Goal: Information Seeking & Learning: Understand process/instructions

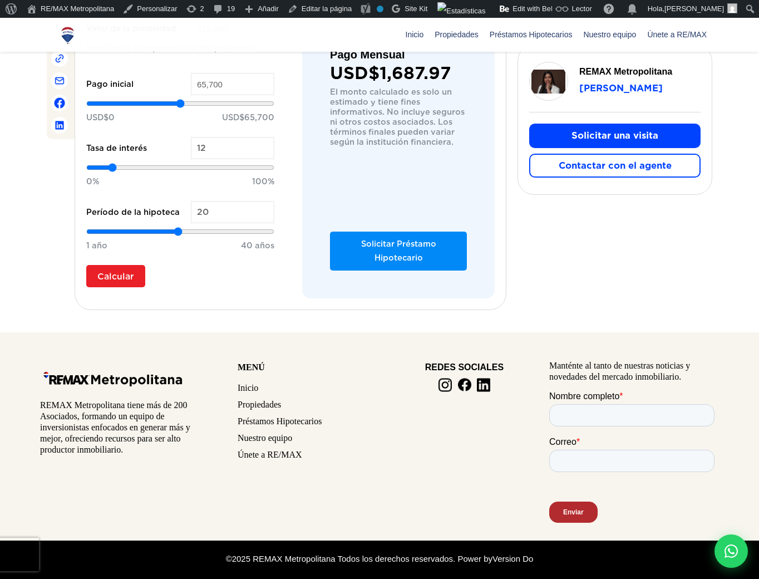
scroll to position [794, 0]
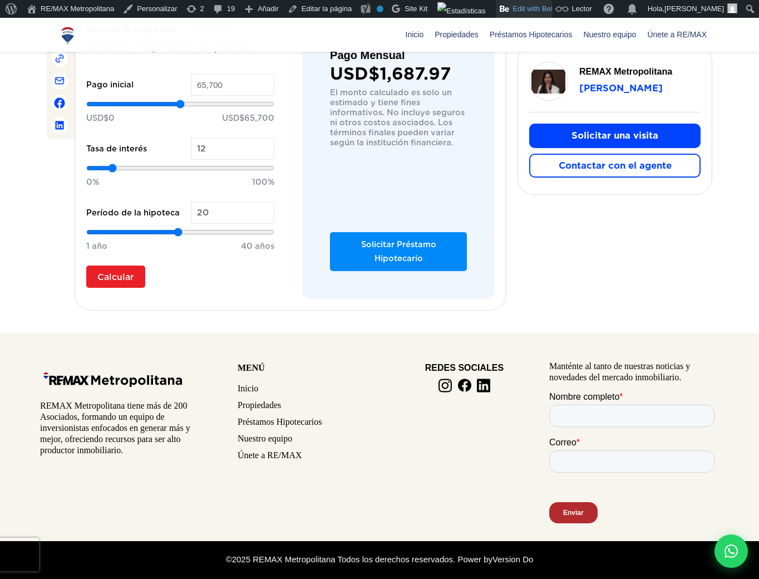
click at [531, 7] on link "Edit with BeBuilder" at bounding box center [537, 9] width 82 height 18
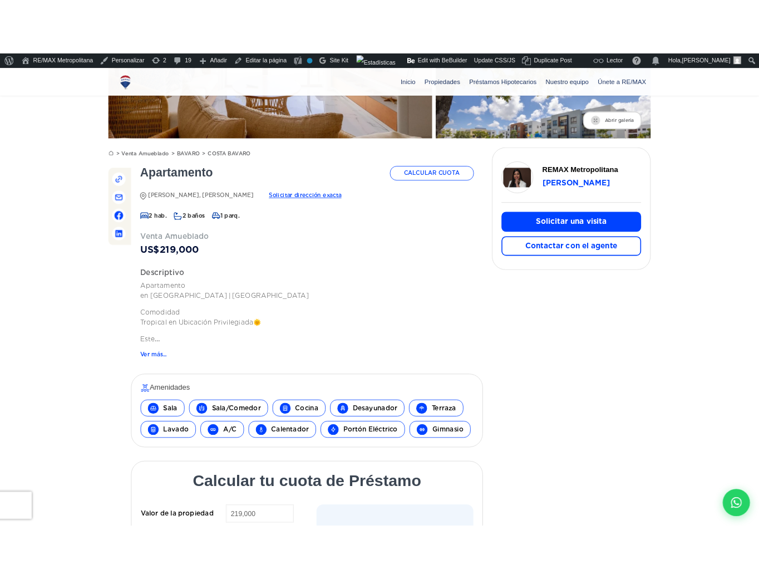
scroll to position [795, 0]
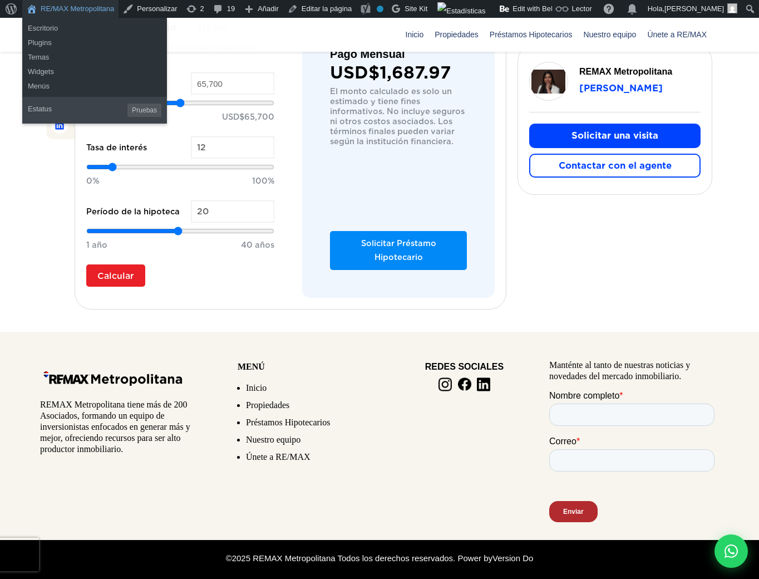
click at [55, 7] on link "RE/MAX Metropolitana" at bounding box center [70, 9] width 96 height 18
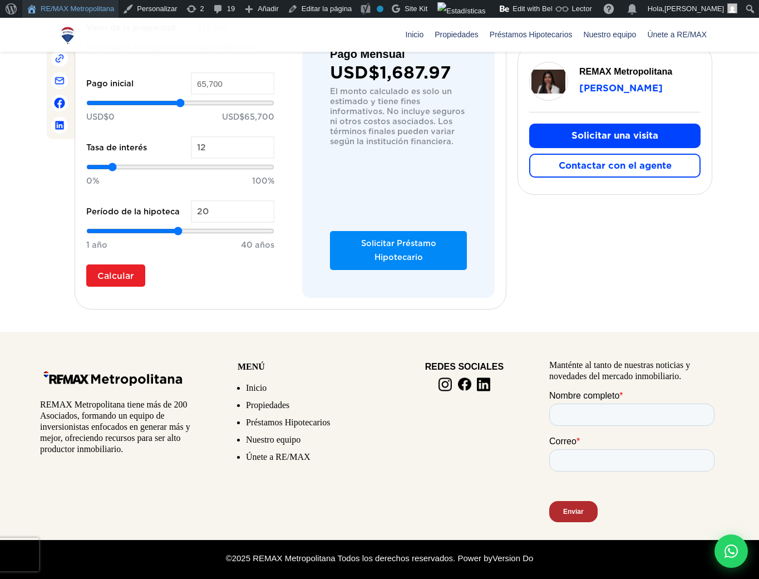
click at [57, 9] on link "RE/MAX Metropolitana" at bounding box center [70, 9] width 96 height 18
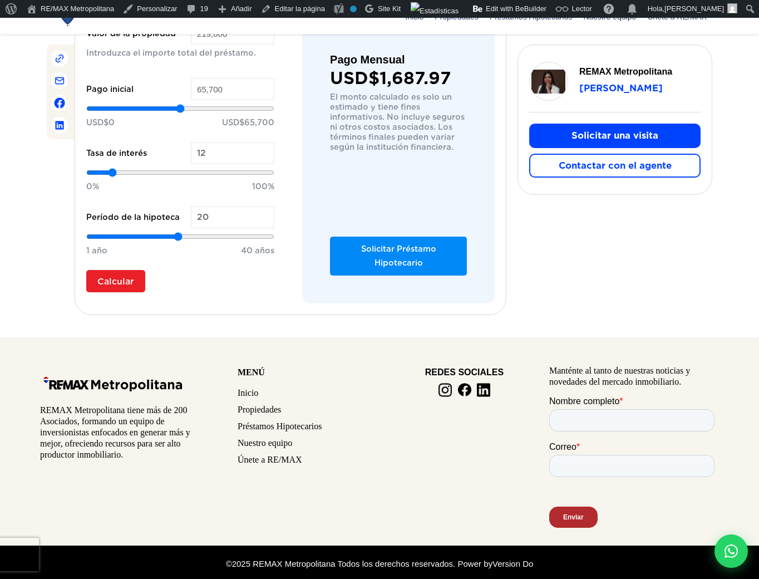
scroll to position [795, 0]
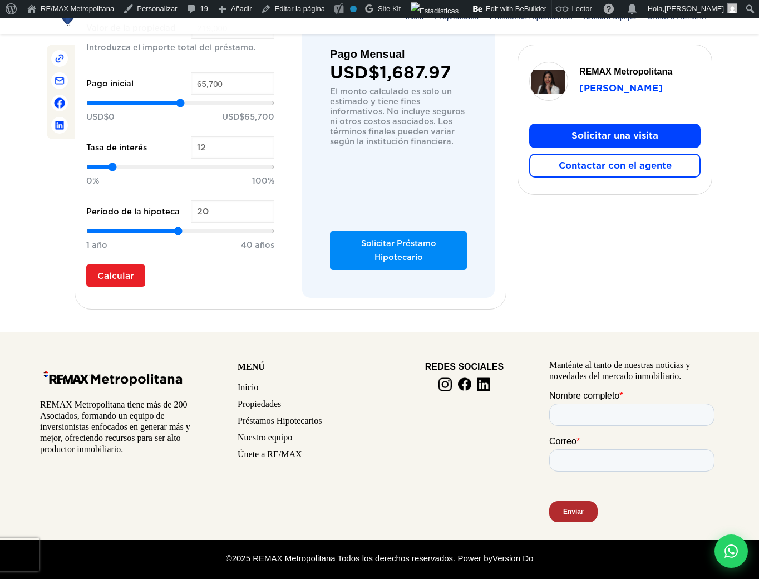
click at [555, 11] on link "Update CSS/JS" at bounding box center [580, 9] width 59 height 18
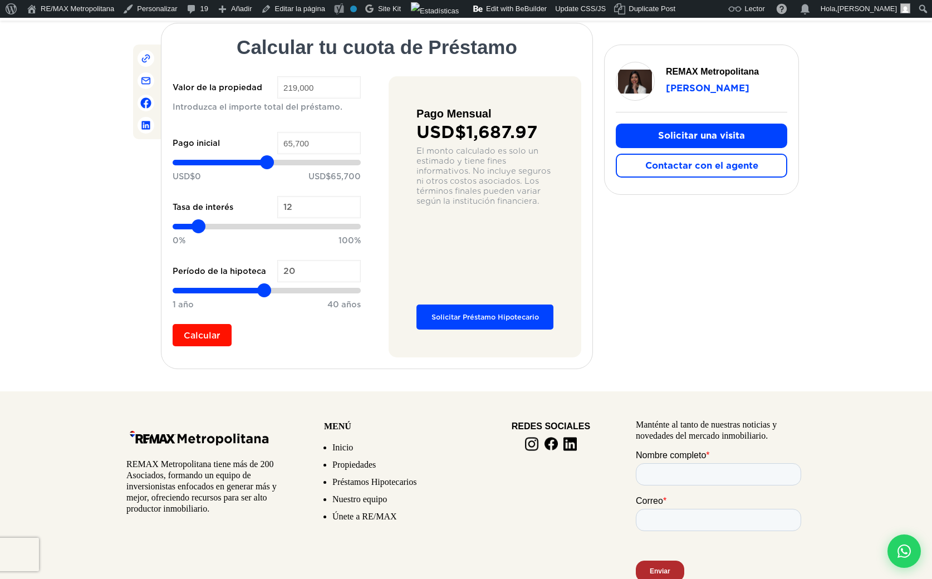
scroll to position [795, 0]
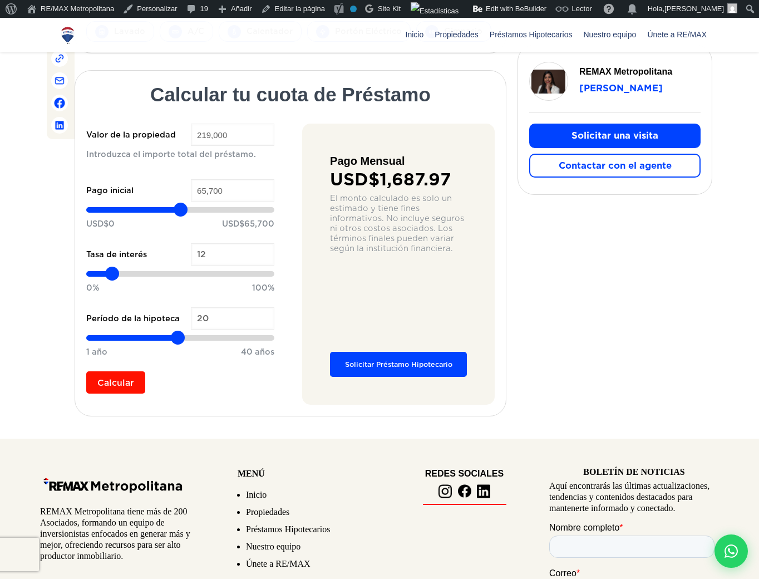
scroll to position [687, 0]
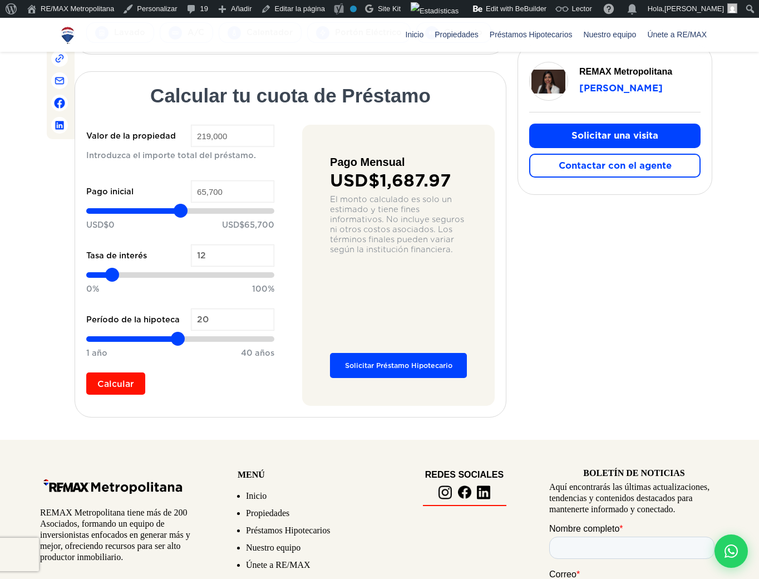
type input "111,512"
type input "111512"
type input "112,190"
type input "112190"
type input "112,868"
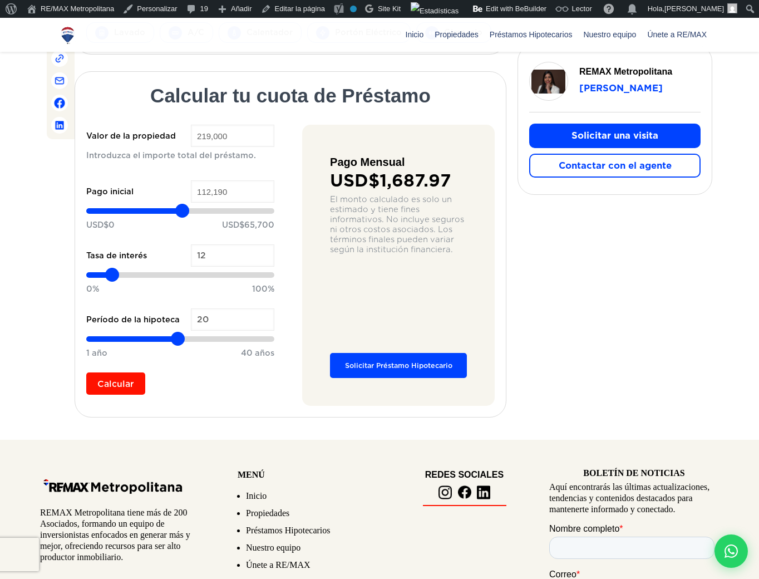
type input "112868"
type input "114,224"
type input "114224"
type input "116,258"
type input "116258"
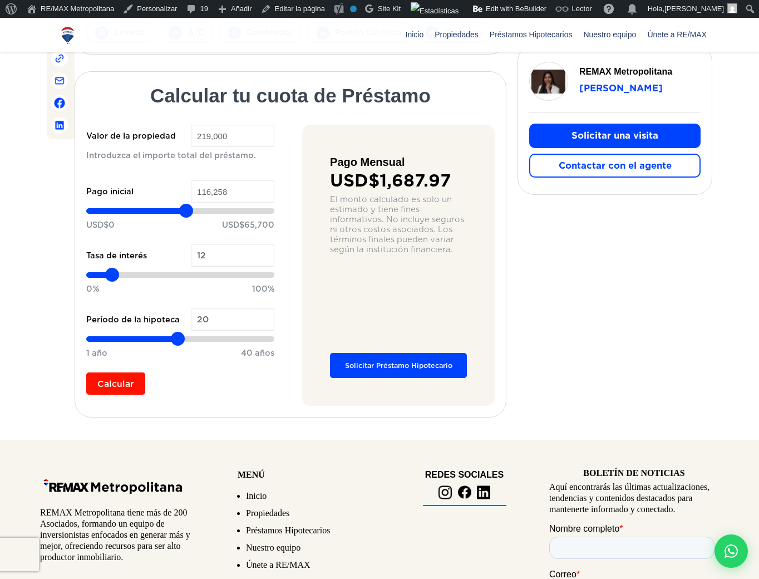
type input "118,969"
type input "118969"
type input "120,325"
type input "120325"
type input "121,003"
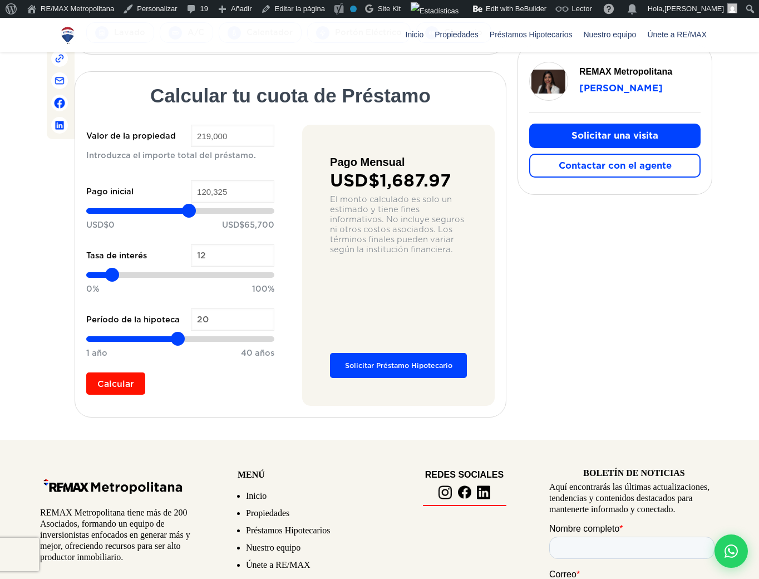
type input "121003"
type input "121,681"
type input "121681"
type input "123,037"
type input "123037"
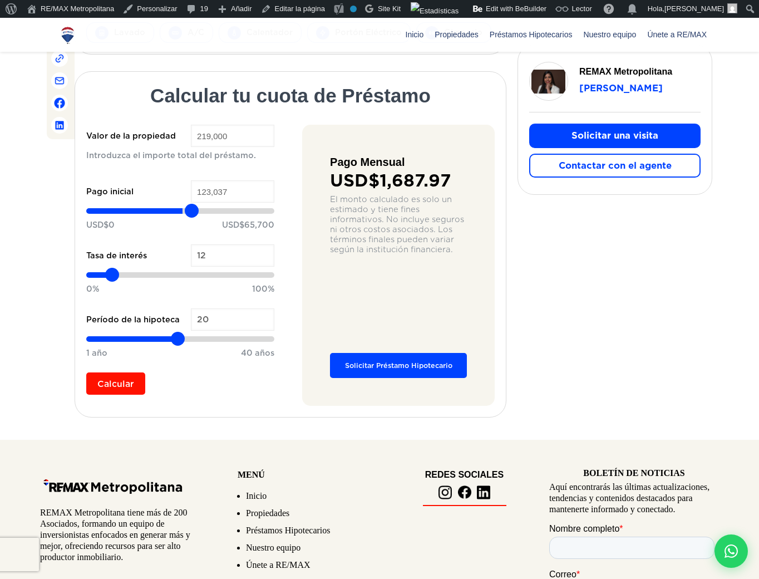
type input "125,070"
type input "125070"
type input "126,426"
type input "126426"
type input "127,782"
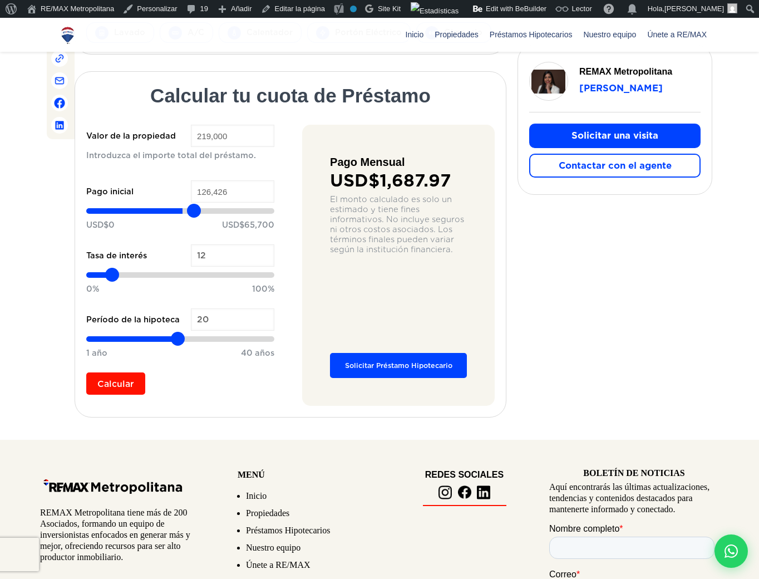
type input "127782"
type input "128,460"
type input "128460"
type input "129,815"
type input "129815"
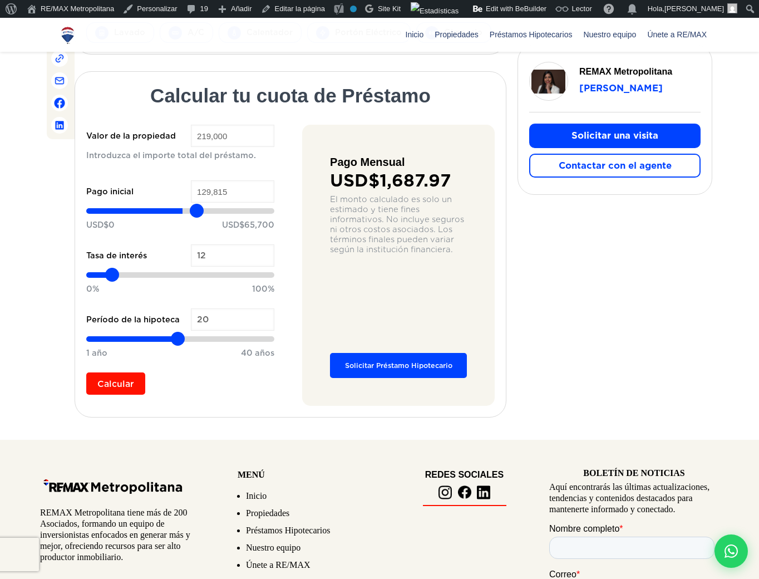
type input "131,849"
type input "131849"
type input "133,205"
type input "133205"
type input "135,916"
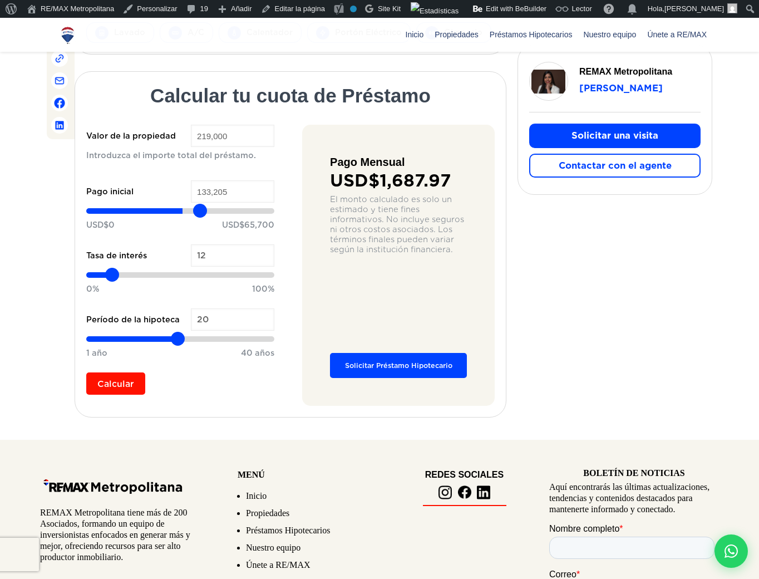
type input "135916"
type input "137,272"
type input "137272"
type input "138,628"
type input "138628"
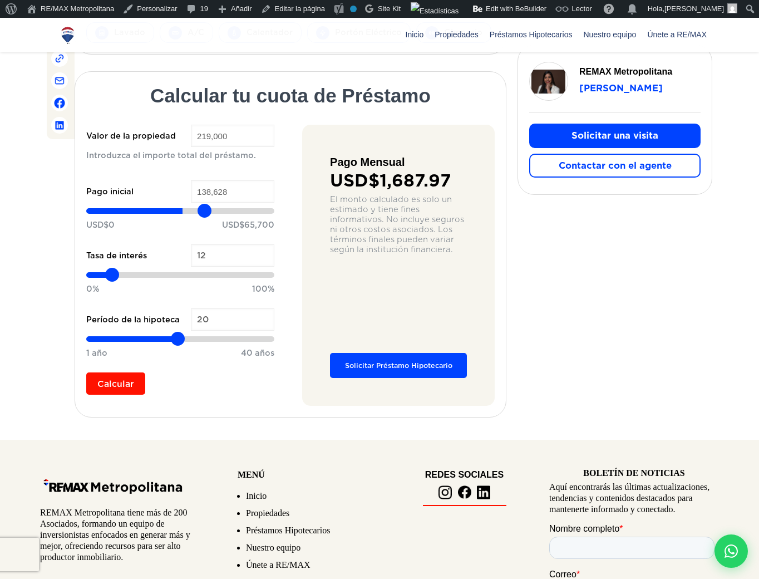
type input "139,984"
type input "139984"
type input "140,662"
type input "140662"
type input "142,695"
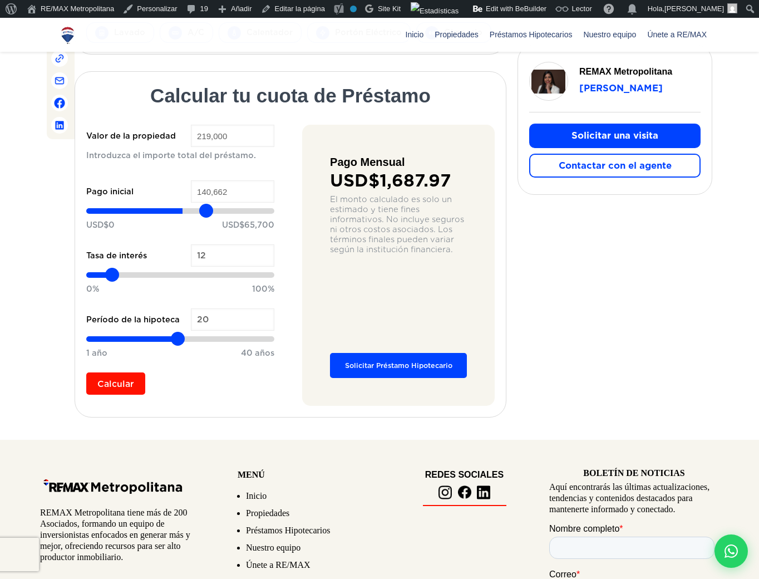
type input "142695"
type input "145,407"
type input "145407"
type input "146,085"
type input "146085"
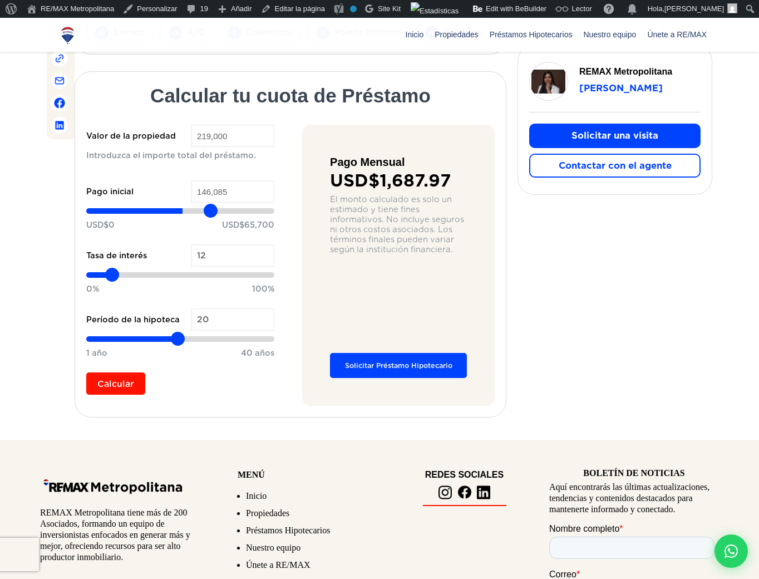
type input "147,441"
type input "147441"
type input "148,118"
type input "148118"
type input "149,474"
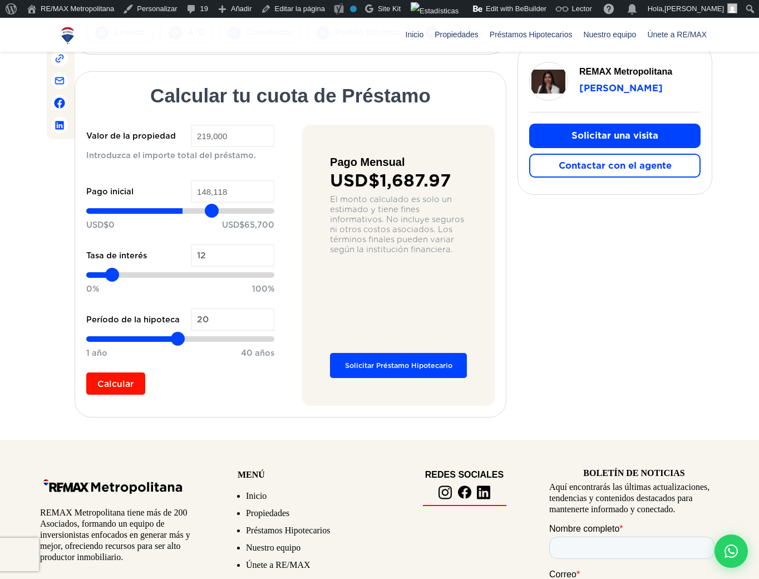
type input "149474"
type input "150,152"
type input "150152"
type input "151,508"
type input "151508"
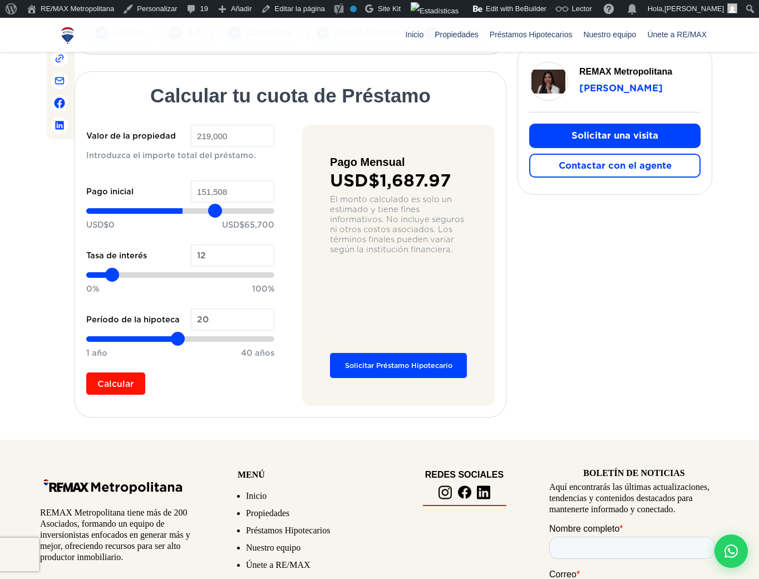
type input "152,186"
type input "152186"
type input "154,219"
type input "154219"
type input "154,897"
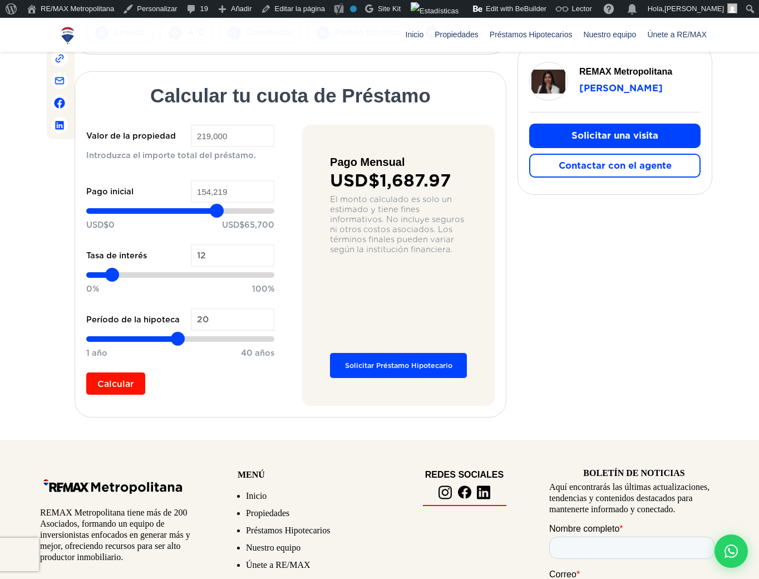
type input "154897"
type input "156,253"
type input "156253"
type input "156,931"
type input "156931"
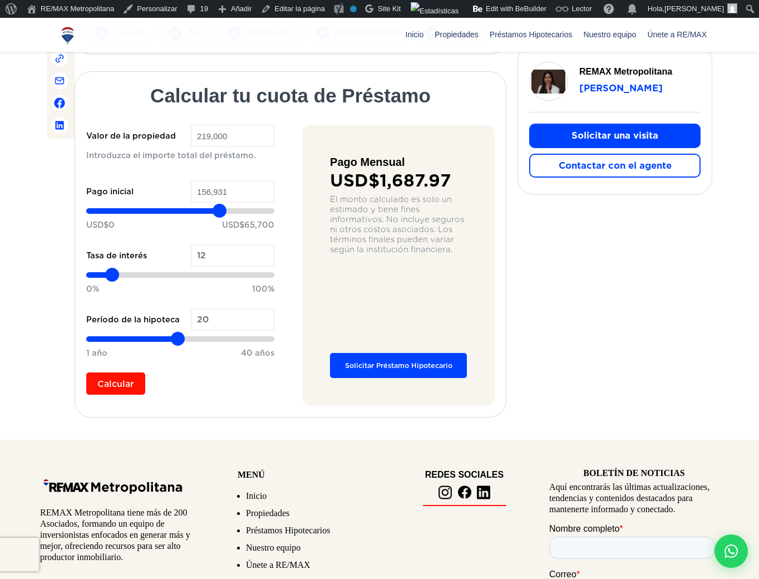
type input "158,287"
type input "158287"
type input "159,642"
type input "159642"
type input "160,998"
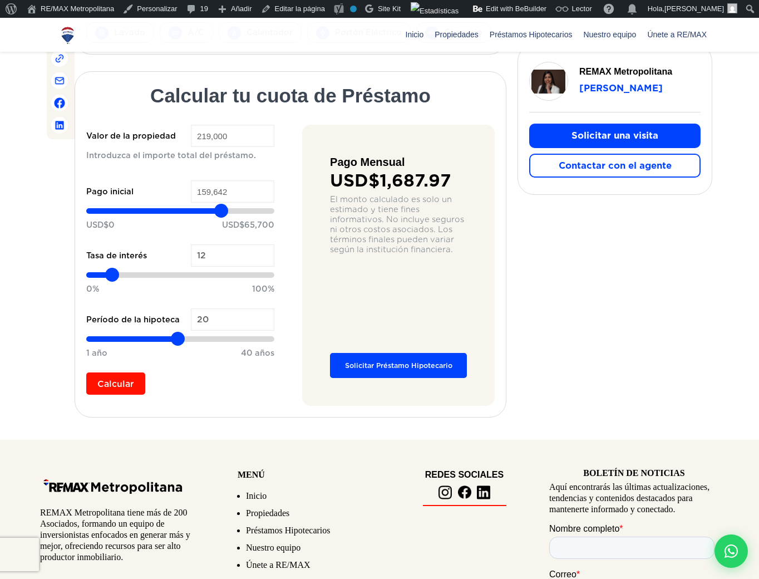
type input "160998"
type input "163,710"
type input "163710"
type input "164,388"
type input "164388"
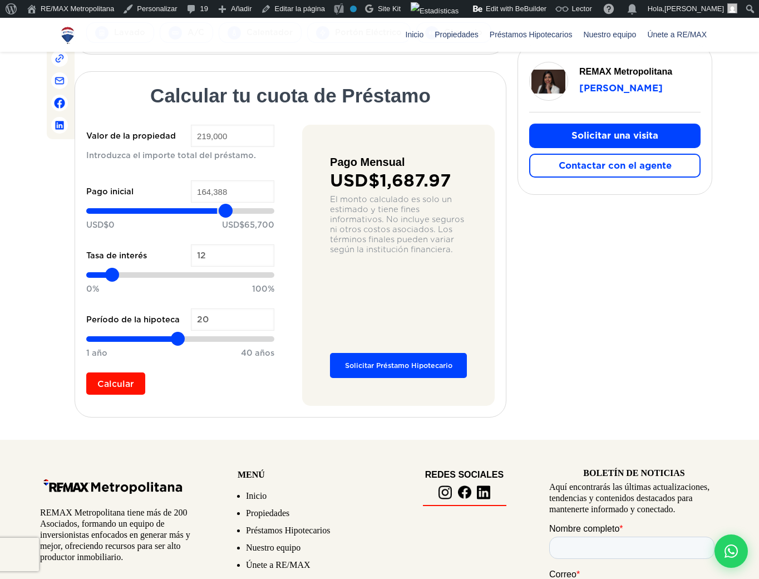
type input "165,743"
type input "165743"
type input "168,455"
type input "168455"
type input "169,811"
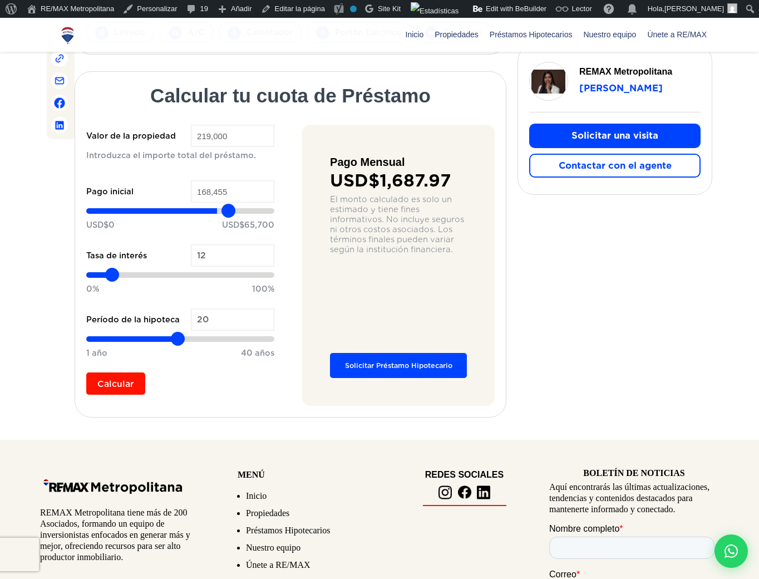
type input "169811"
type input "171,844"
type input "171844"
type input "173,878"
type input "173878"
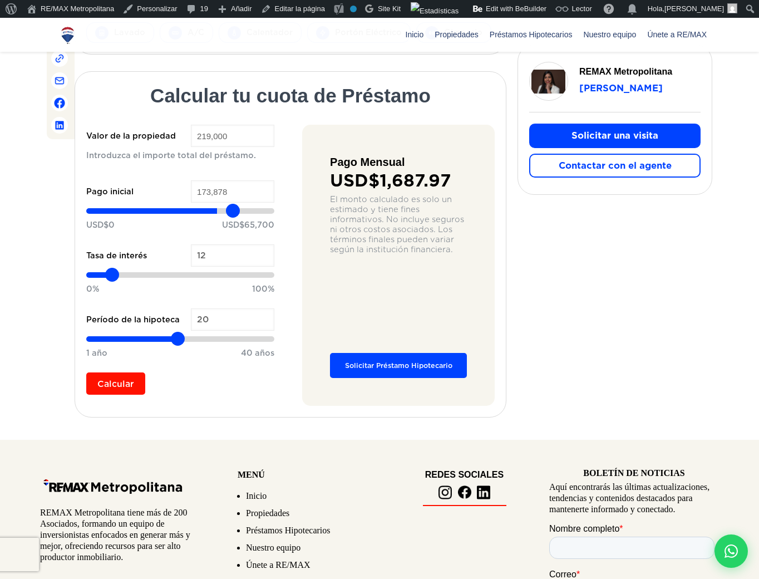
type input "174,556"
type input "174556"
type input "175,912"
type input "175912"
type input "177,268"
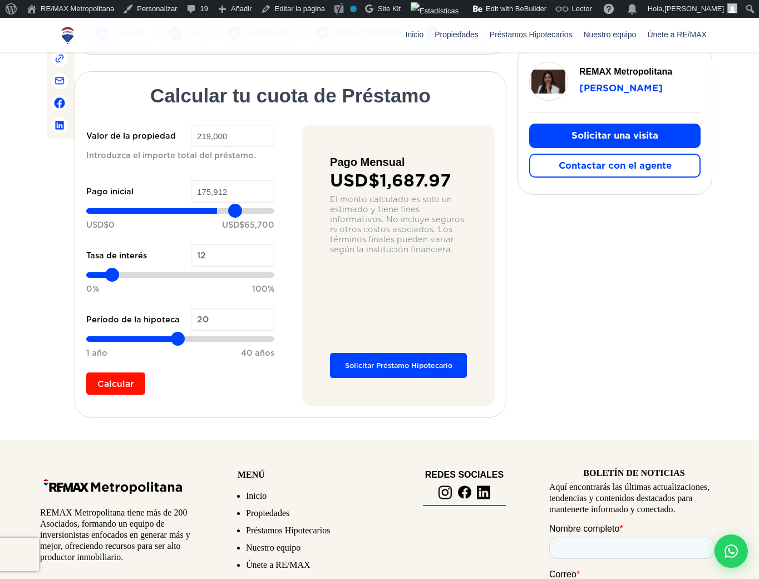
type input "177268"
type input "179,301"
type input "179301"
type input "179,979"
type input "179979"
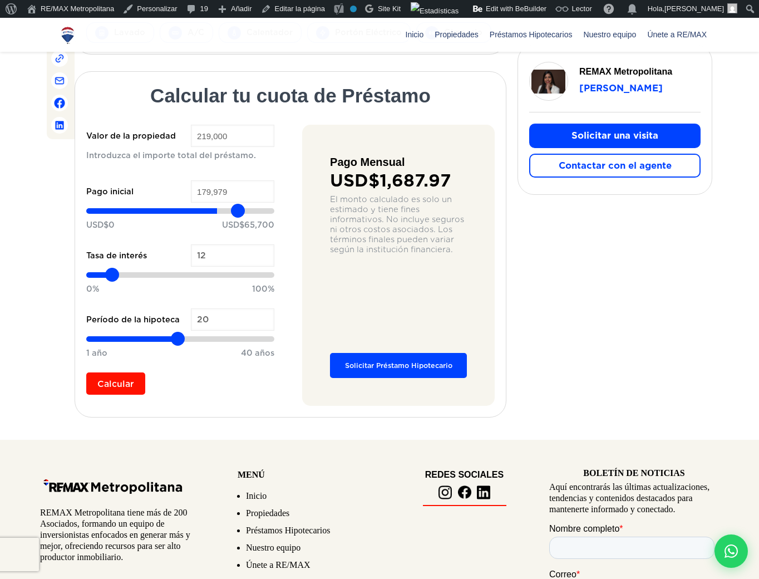
type input "180,657"
type input "180657"
type input "181,335"
type input "181335"
type input "182,013"
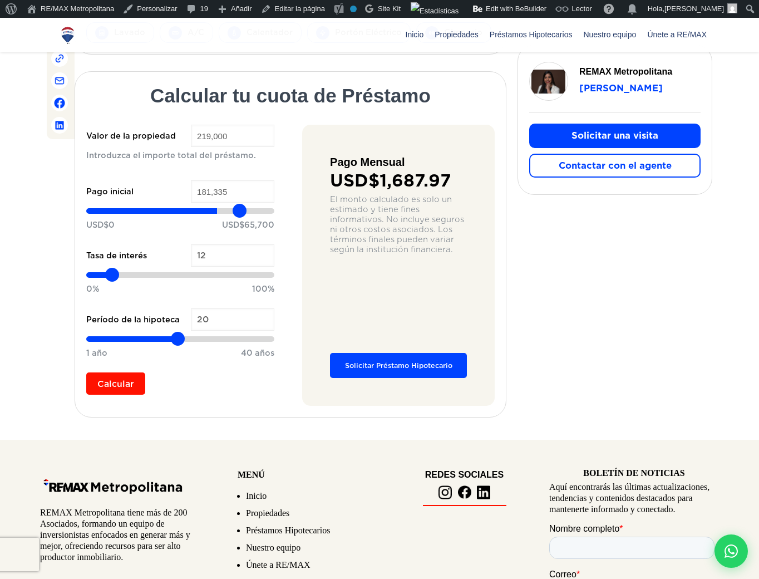
type input "182013"
type input "183,369"
type input "183369"
type input "184,046"
type input "184046"
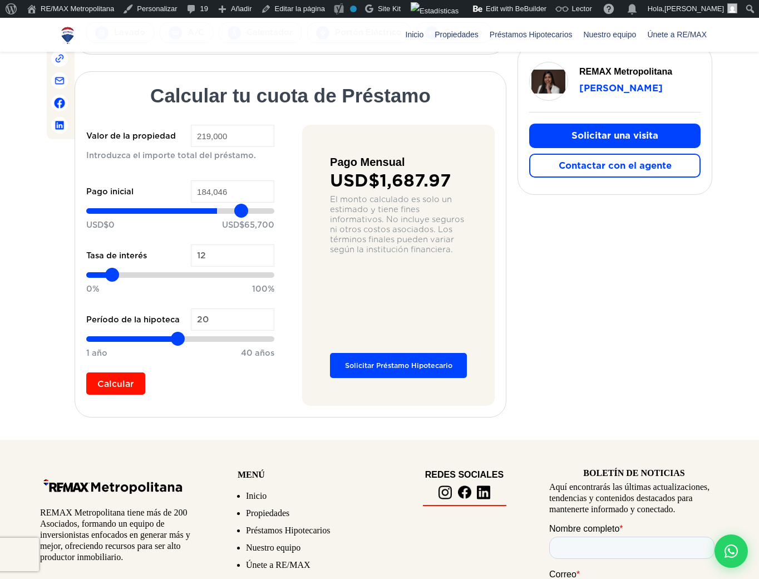
type input "184,724"
type input "184724"
type input "185,402"
type input "185402"
type input "186,080"
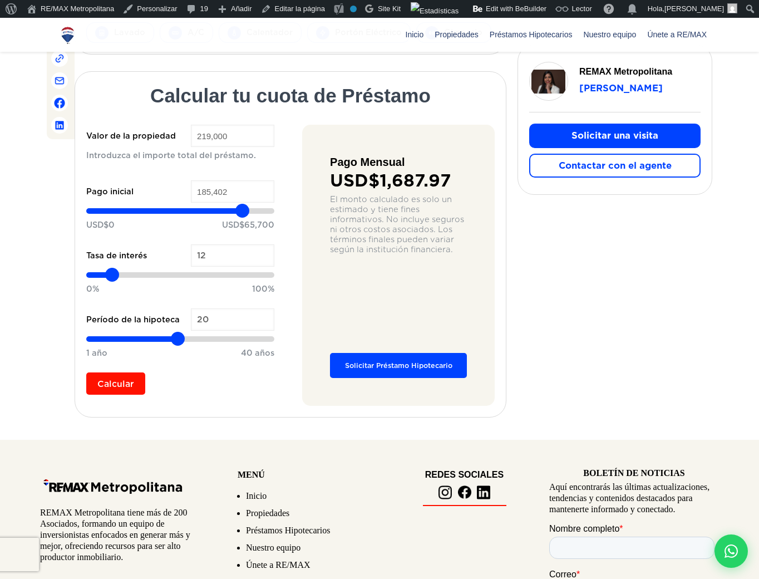
type input "186080"
type input "185,402"
type input "185402"
type input "181,335"
type input "181335"
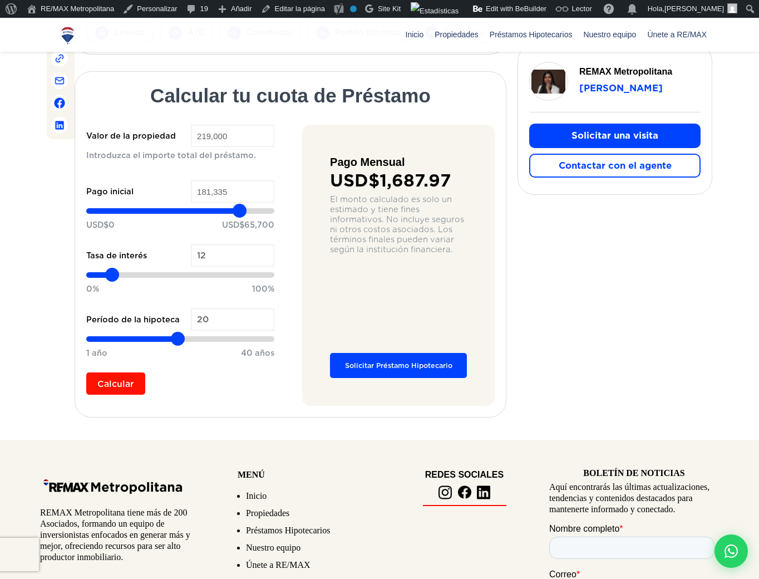
type input "178,623"
type input "178623"
type input "171,167"
type input "171167"
type input "167,777"
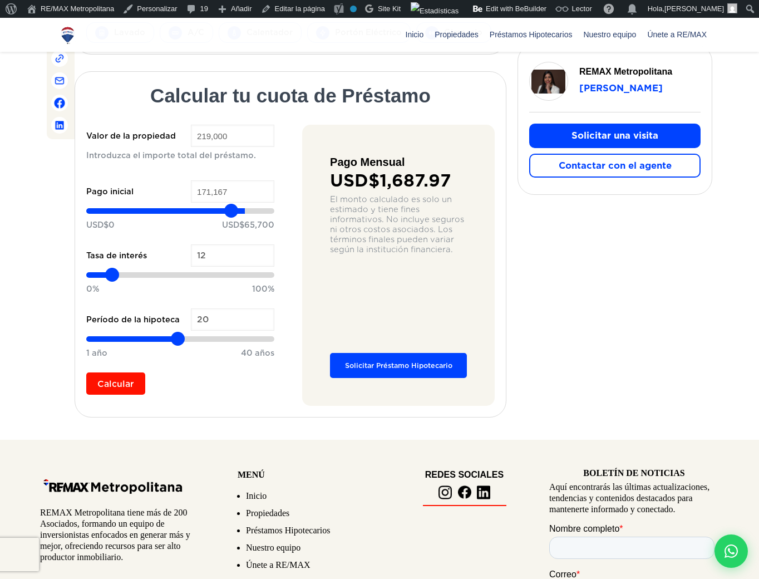
type input "167777"
type input "162,354"
type input "162354"
type input "156,931"
type input "156931"
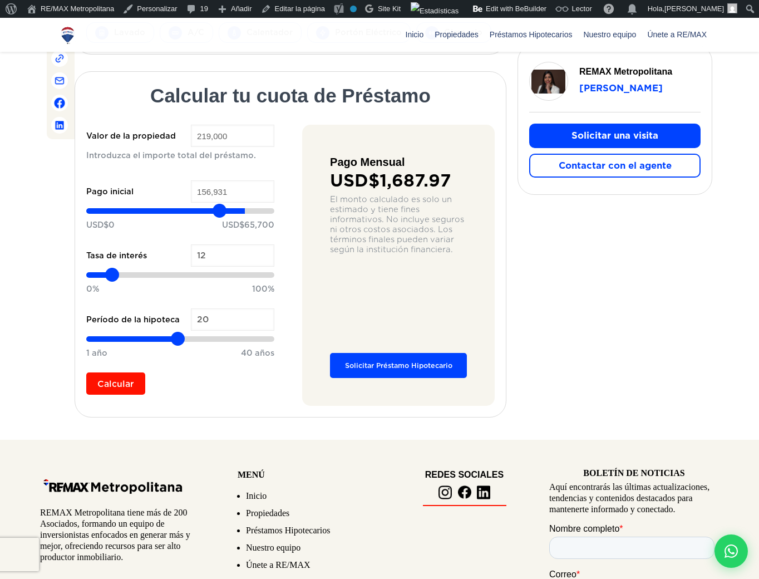
type input "152,864"
type input "152864"
type input "148,796"
type input "148796"
type input "146,085"
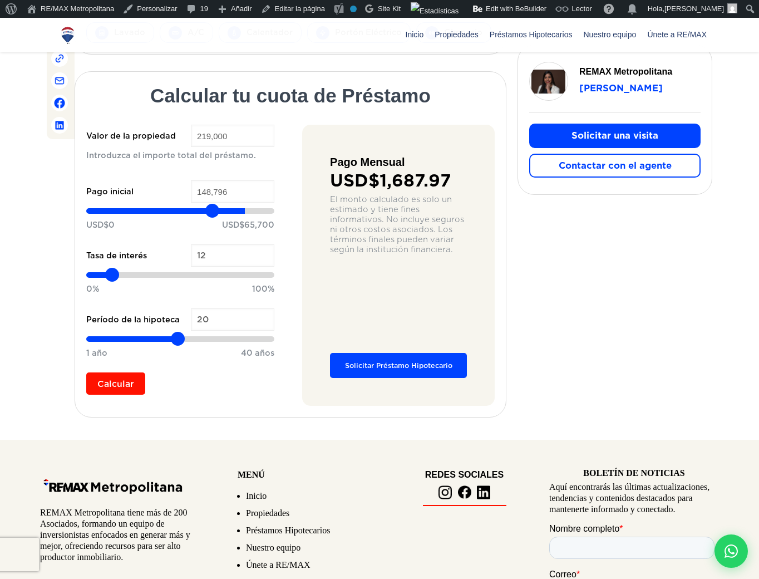
type input "146085"
type input "140,662"
type input "140662"
type input "133,883"
type input "133883"
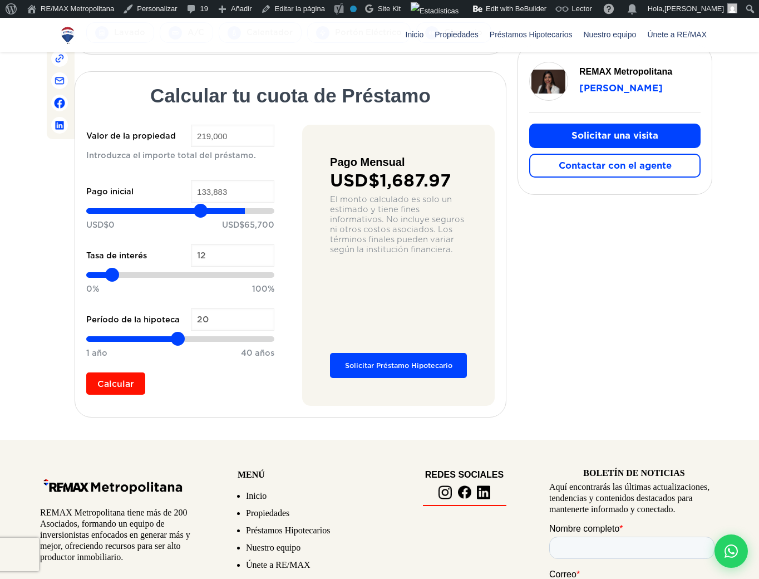
type input "129,138"
type input "129138"
type input "123,714"
type input "123714"
type input "120,325"
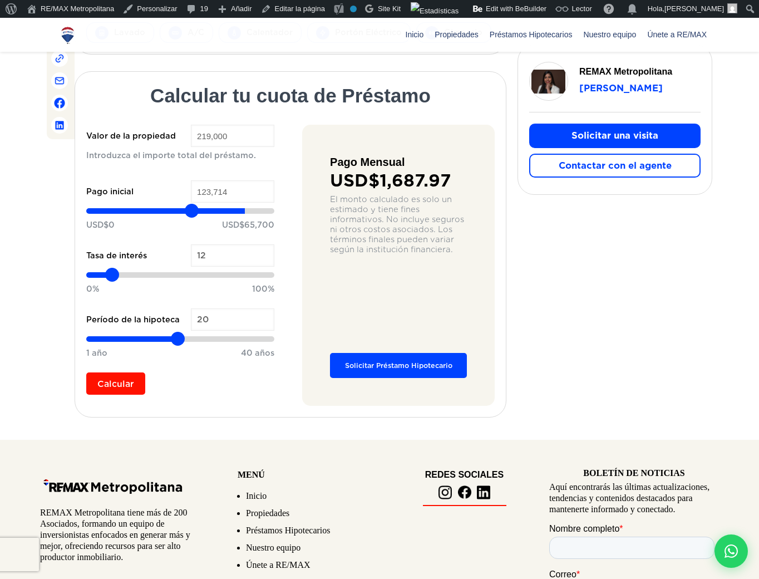
type input "120325"
type input "116,258"
type input "116258"
type input "113,546"
type input "113546"
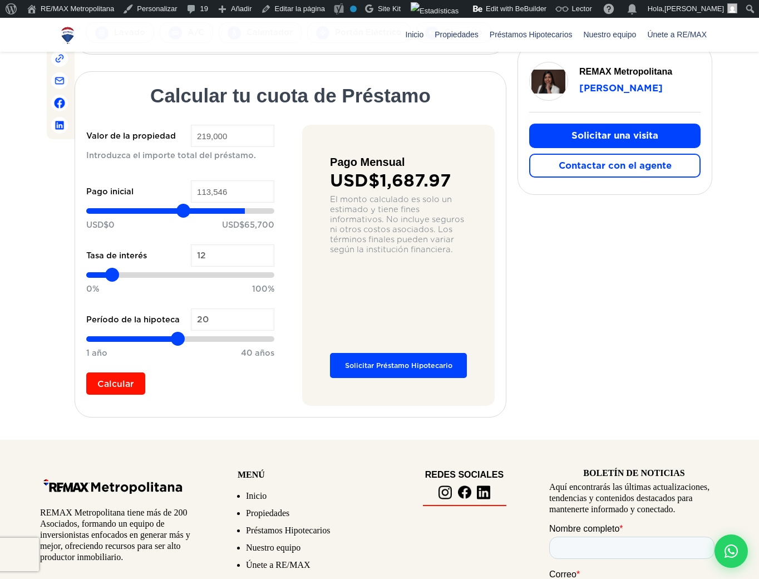
type input "112,190"
type input "112190"
type input "108,801"
type input "108801"
type input "106,089"
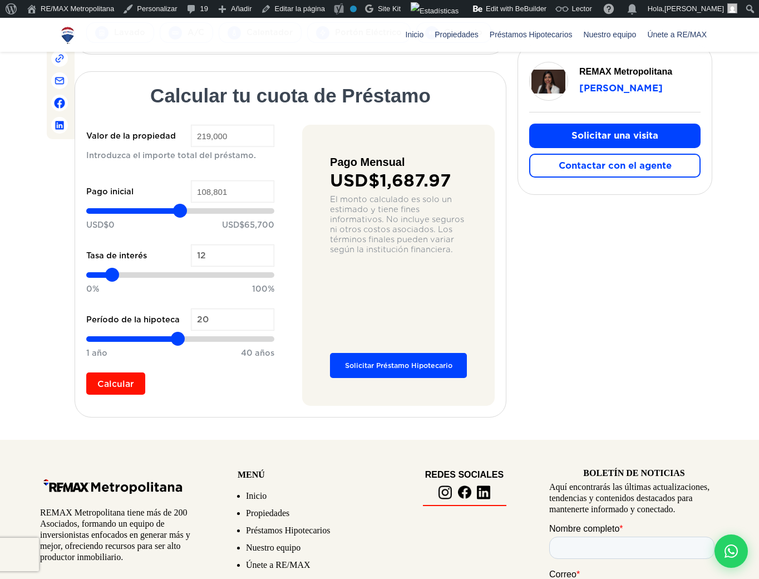
type input "106089"
type input "104,734"
type input "104734"
type input "102,022"
type input "102022"
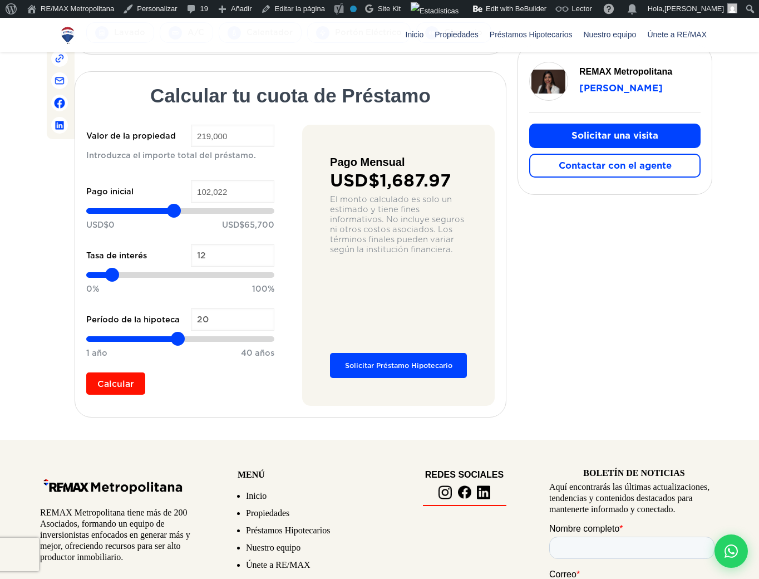
type input "100,666"
type input "100666"
type input "97,955"
type input "97955"
type input "96,599"
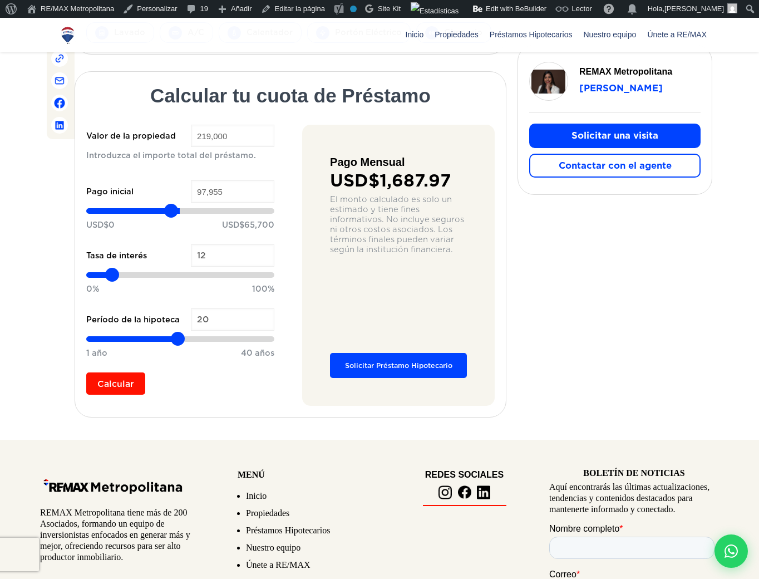
type input "96599"
type input "95,243"
type input "95243"
type input "92,532"
type input "92532"
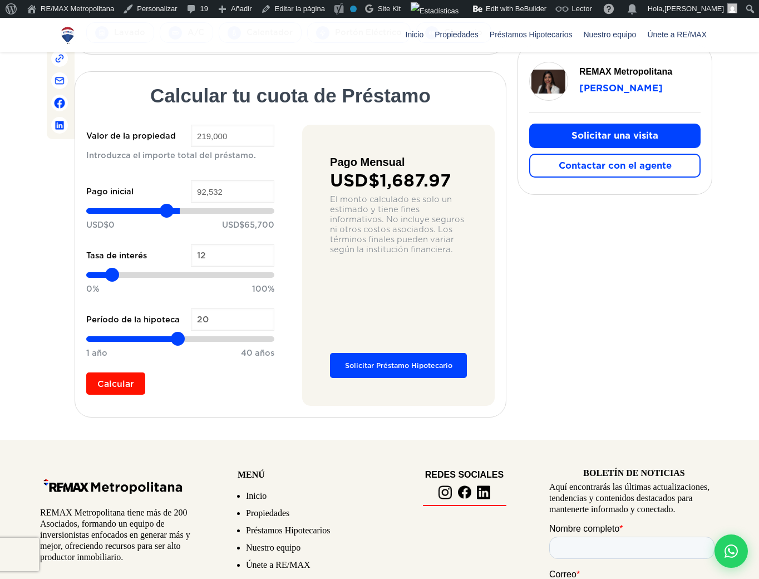
type input "91,854"
type input "91854"
type input "91,176"
type input "91176"
type input "90,498"
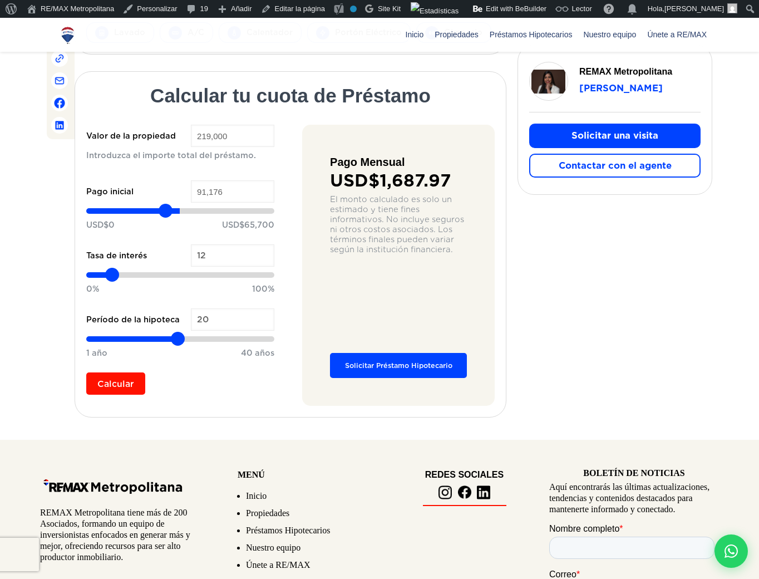
type input "90498"
type input "89,820"
type input "89820"
type input "89,142"
drag, startPoint x: 182, startPoint y: 211, endPoint x: 164, endPoint y: 216, distance: 19.0
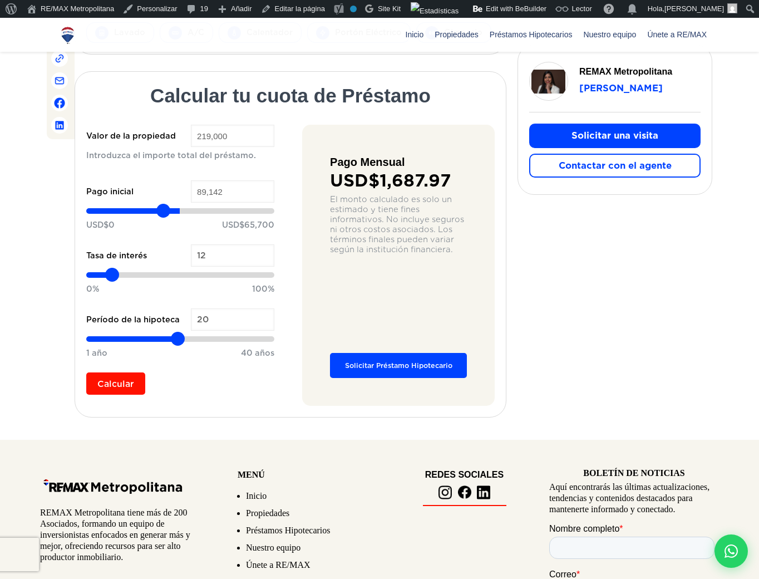
type input "89142"
click at [164, 216] on input "range" at bounding box center [180, 210] width 188 height 11
type input "9"
click at [106, 280] on input "range" at bounding box center [180, 274] width 188 height 11
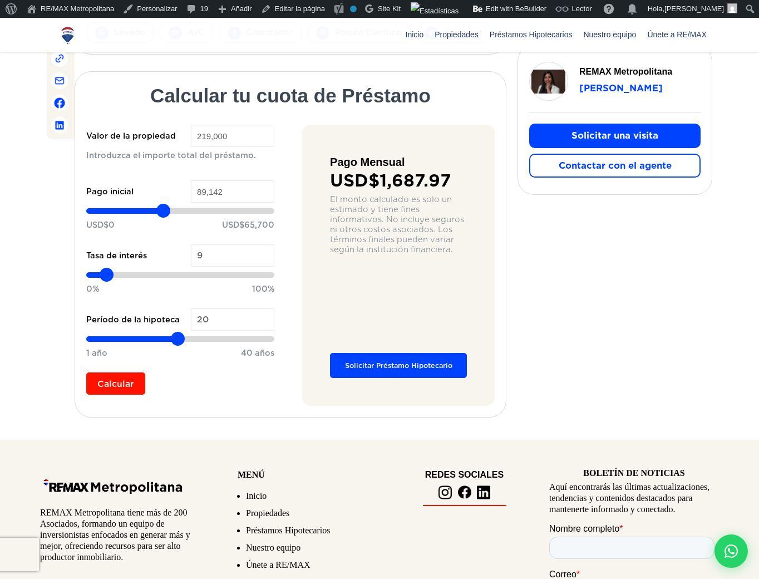
type input "10"
type input "11"
type input "12"
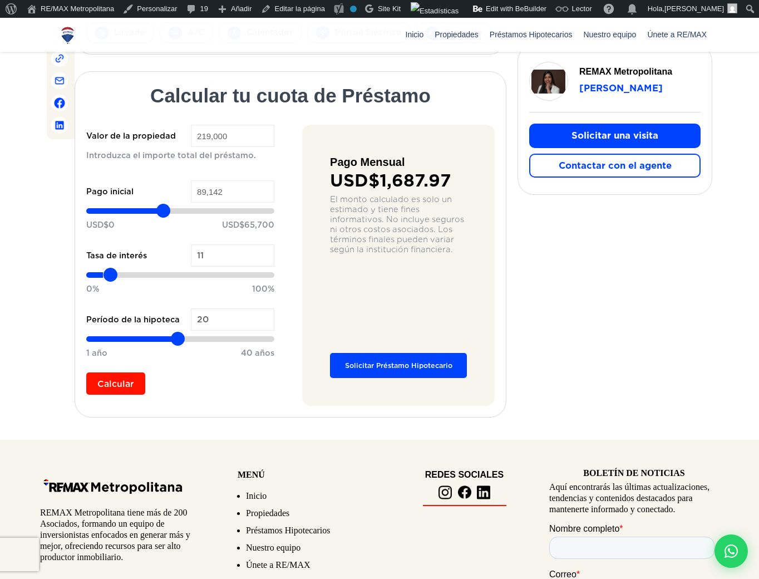
type input "12"
type input "13"
type input "14"
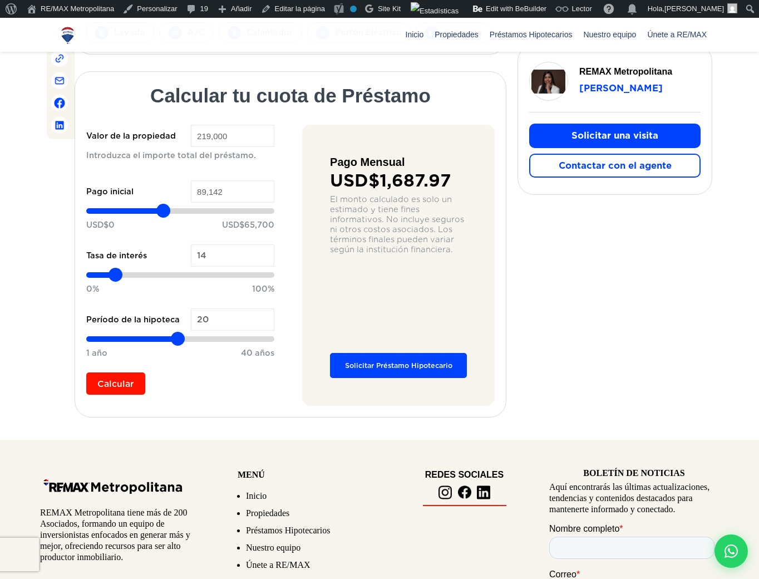
type input "15"
type input "16"
type input "17"
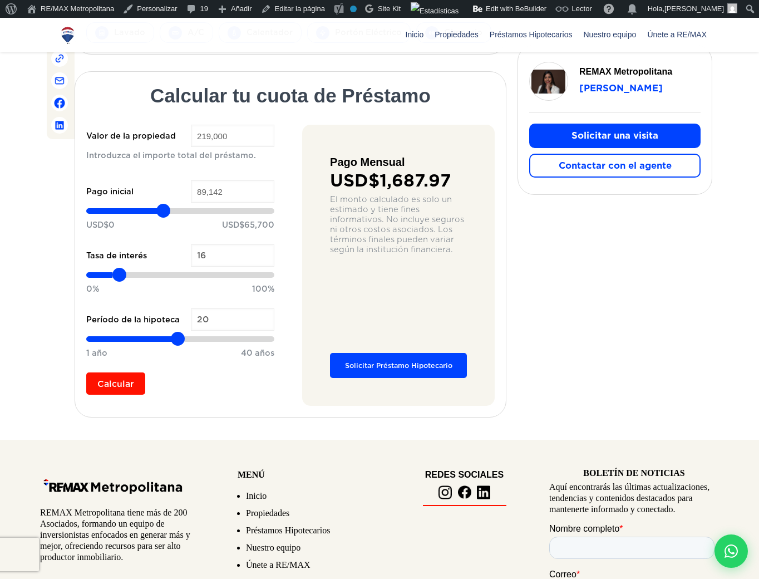
type input "17"
type input "18"
drag, startPoint x: 107, startPoint y: 279, endPoint x: 195, endPoint y: 283, distance: 88.6
click at [195, 280] on input "range" at bounding box center [180, 274] width 188 height 11
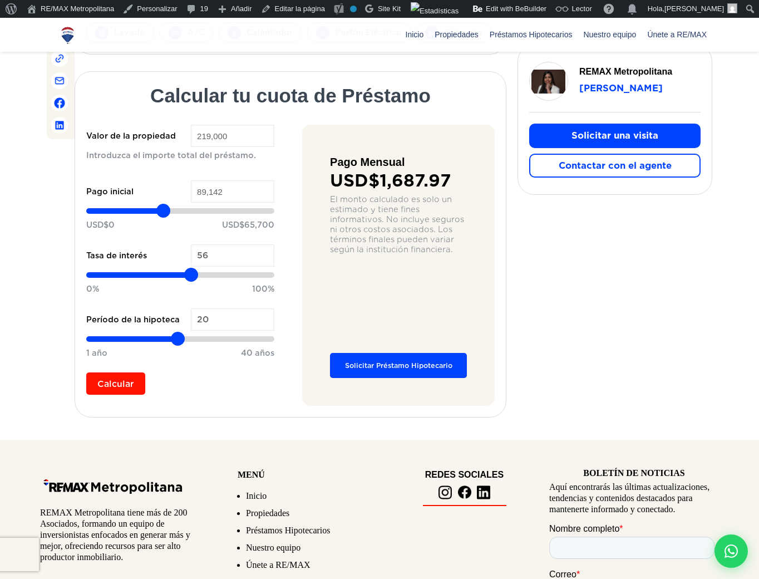
drag, startPoint x: 195, startPoint y: 272, endPoint x: 192, endPoint y: 289, distance: 16.9
click at [192, 280] on input "range" at bounding box center [180, 274] width 188 height 11
drag, startPoint x: 173, startPoint y: 339, endPoint x: 169, endPoint y: 348, distance: 9.7
click at [169, 344] on input "range" at bounding box center [180, 338] width 188 height 11
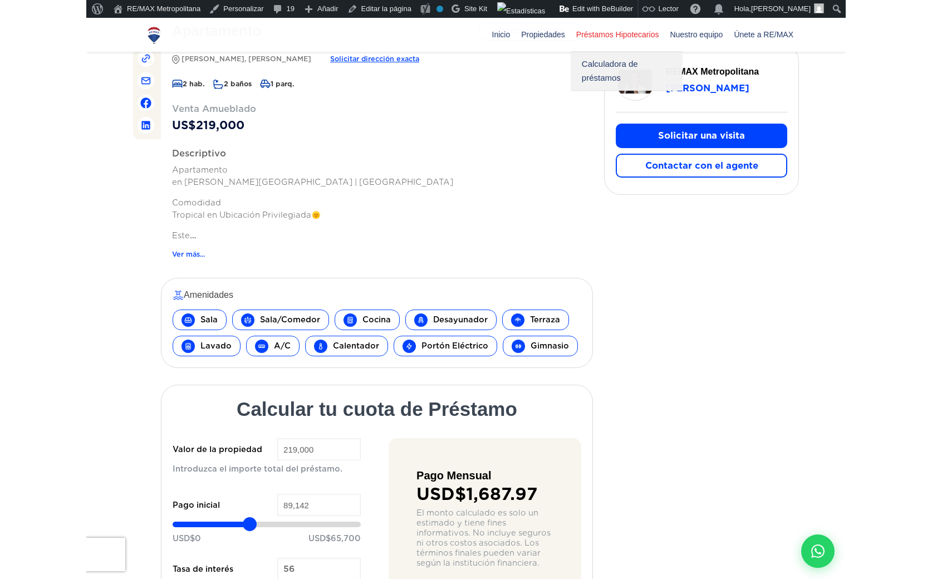
scroll to position [370, 0]
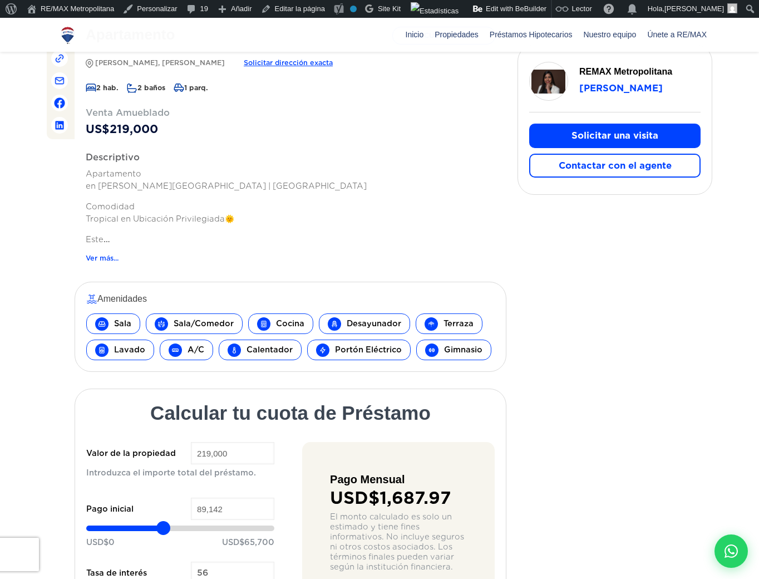
click at [553, 2] on link "Update CSS/JS" at bounding box center [580, 9] width 59 height 18
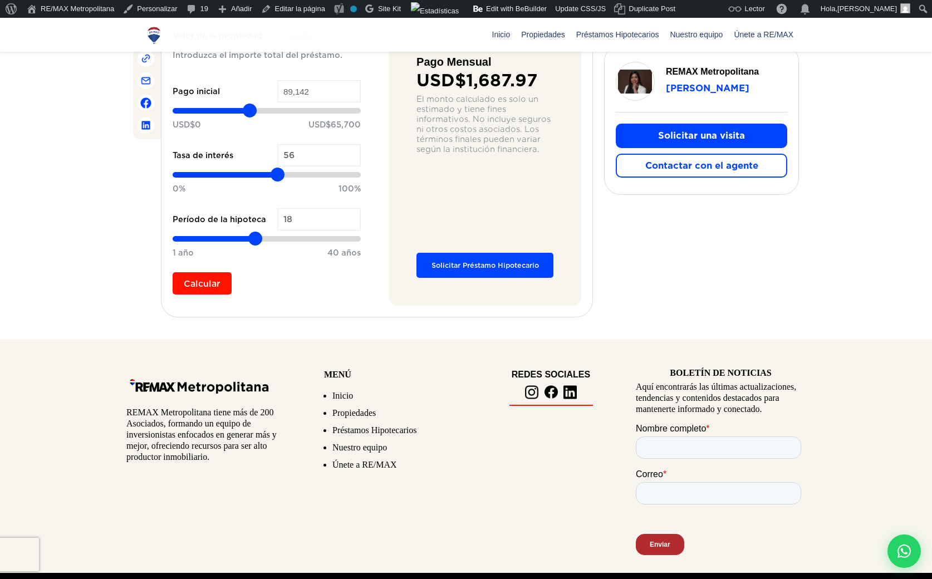
scroll to position [820, 0]
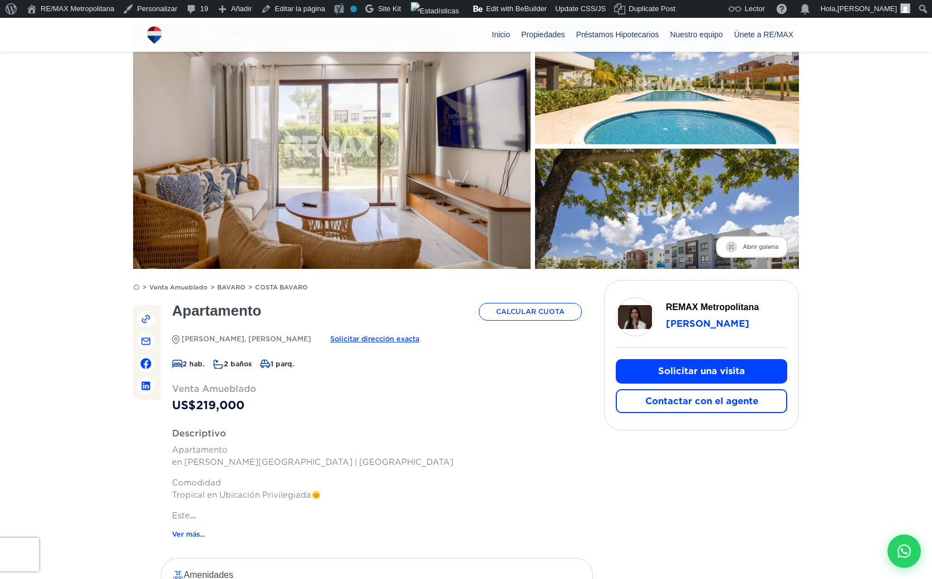
scroll to position [89, 0]
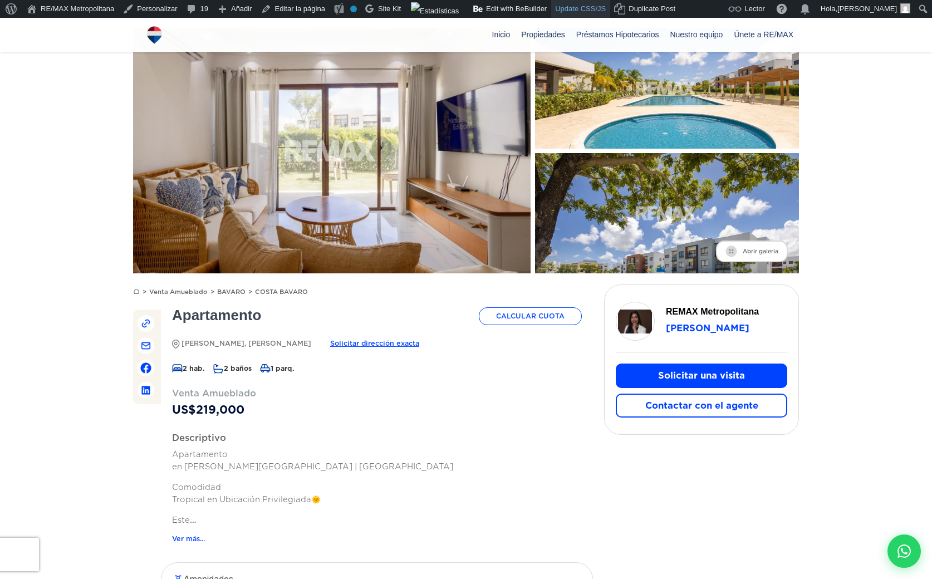
click at [567, 9] on link "Update CSS/JS" at bounding box center [580, 9] width 59 height 18
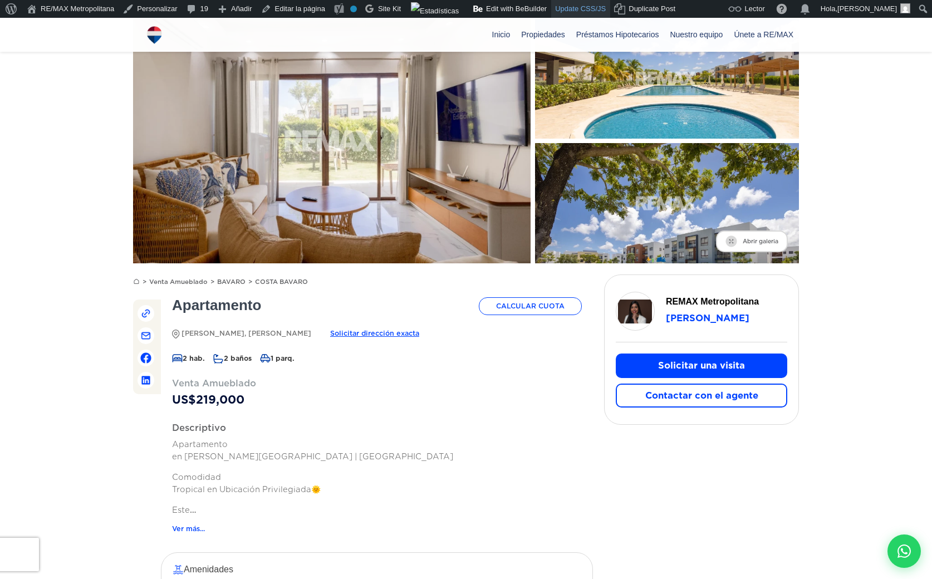
scroll to position [100, 0]
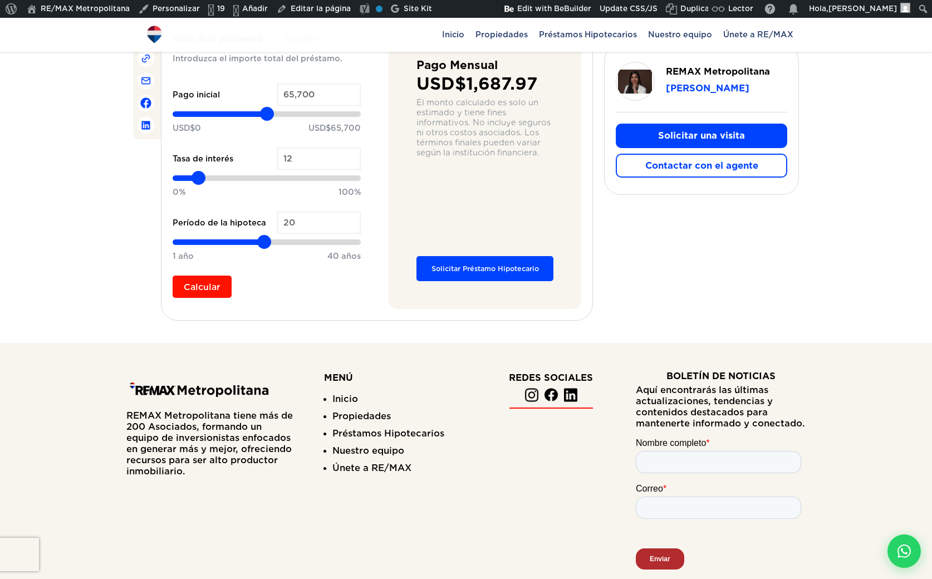
scroll to position [831, 0]
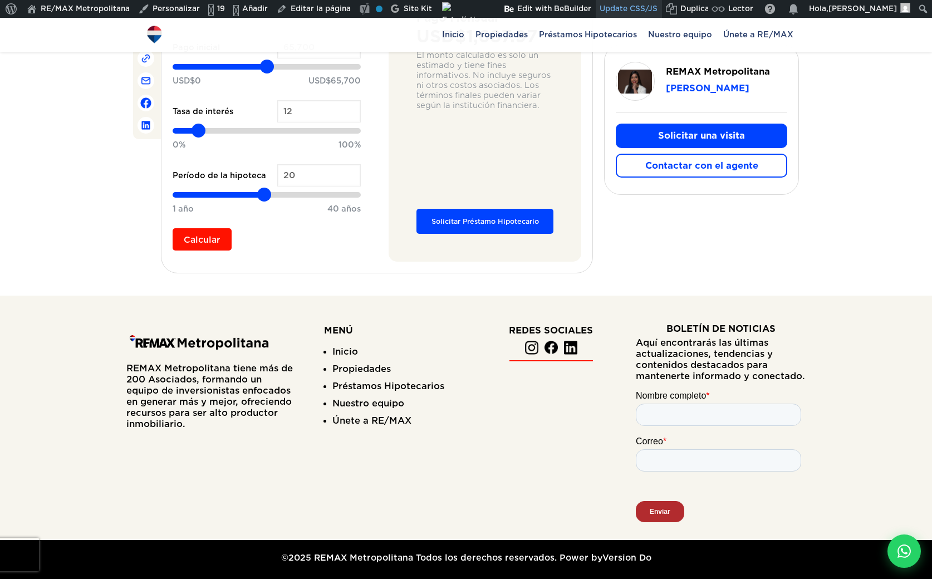
click at [627, 6] on link "Update CSS/JS" at bounding box center [628, 9] width 66 height 18
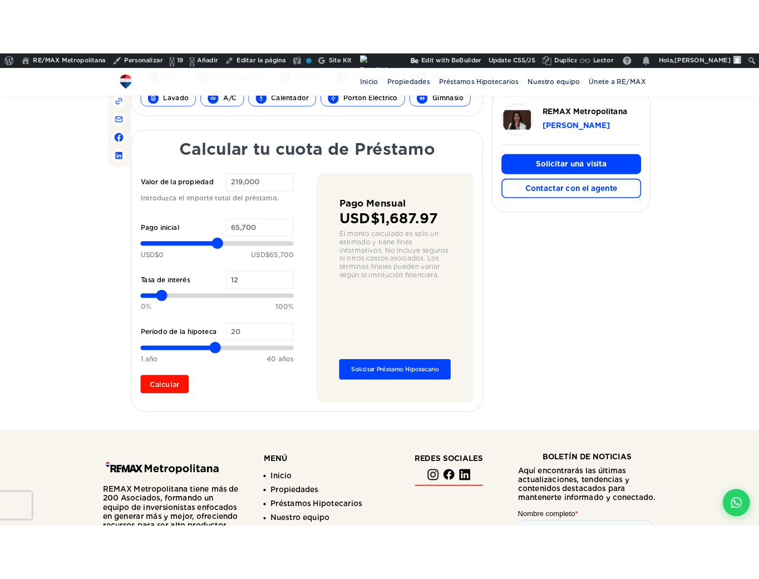
scroll to position [834, 0]
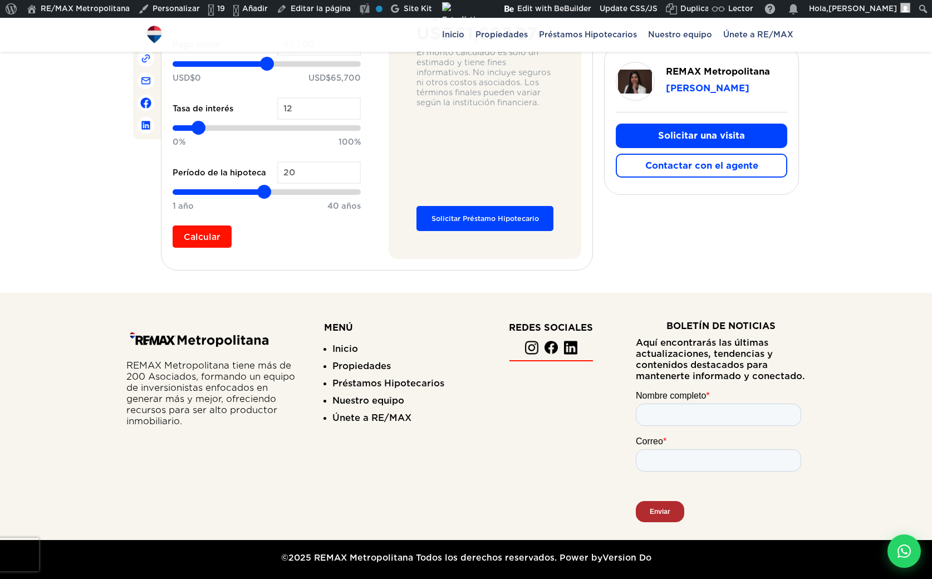
click at [42, 396] on div at bounding box center [466, 416] width 932 height 247
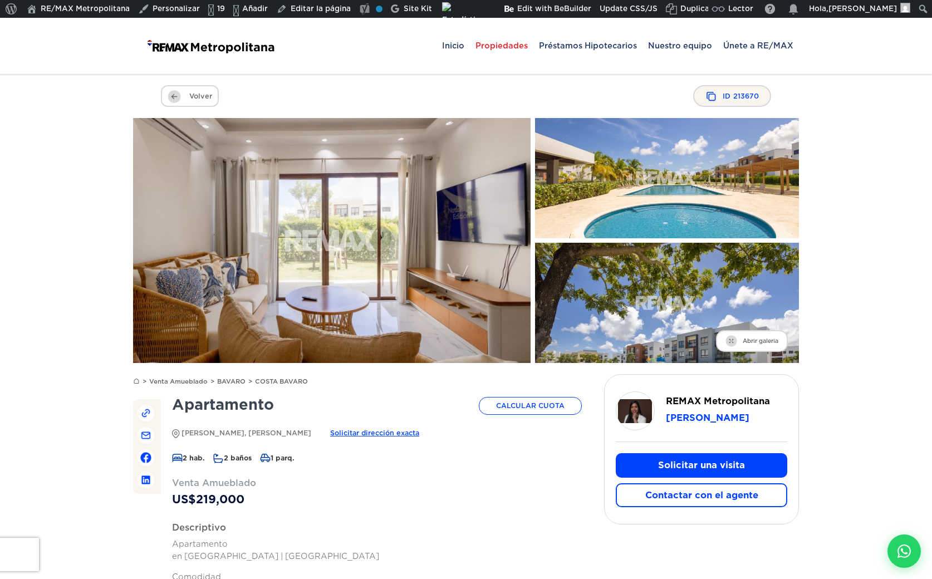
click at [507, 51] on span "Propiedades" at bounding box center [501, 45] width 63 height 33
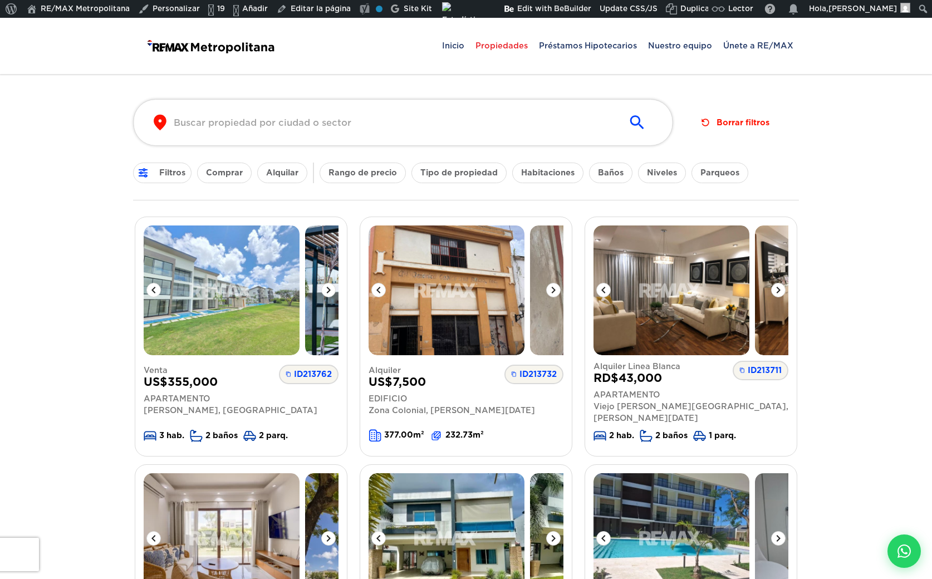
click at [220, 40] on img at bounding box center [210, 45] width 132 height 33
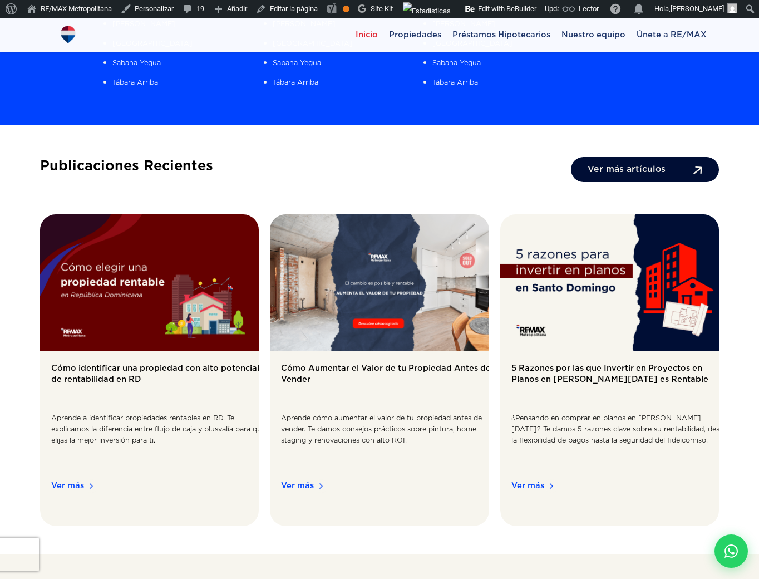
scroll to position [1525, 0]
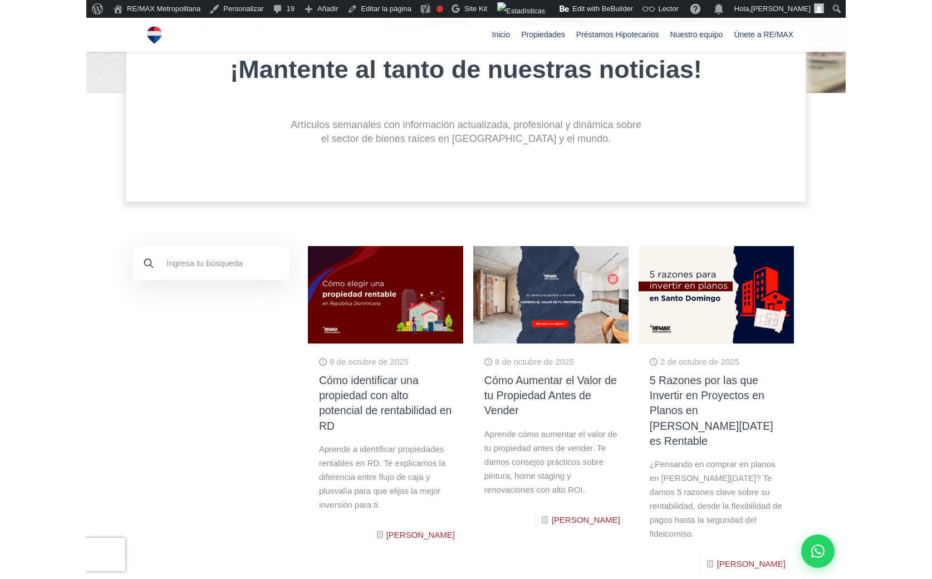
scroll to position [204, 0]
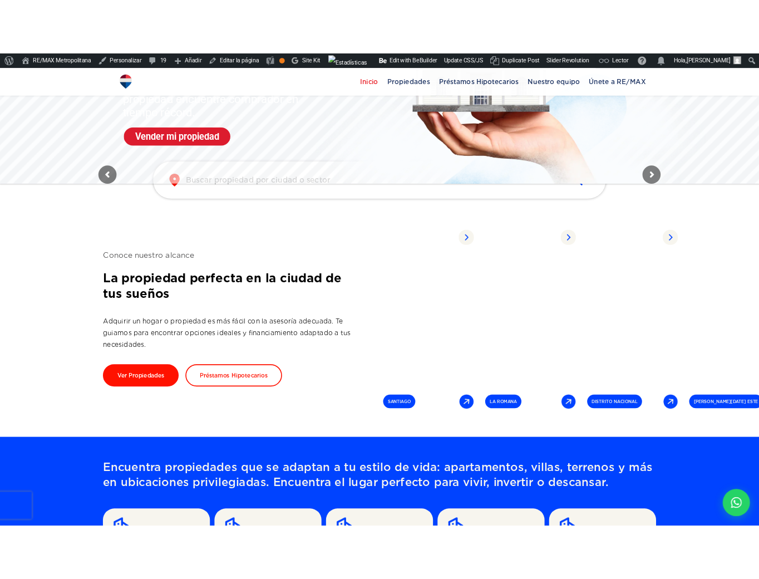
scroll to position [191, 0]
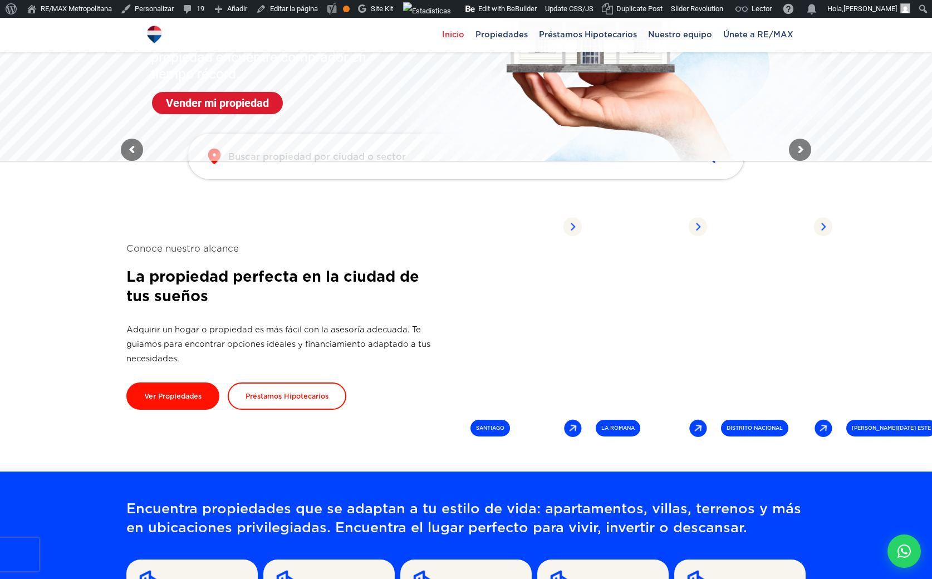
click at [200, 234] on section "Conoce nuestro alcance La propiedad perfecta en la ciudad de tus sueños Adquiri…" at bounding box center [465, 326] width 679 height 292
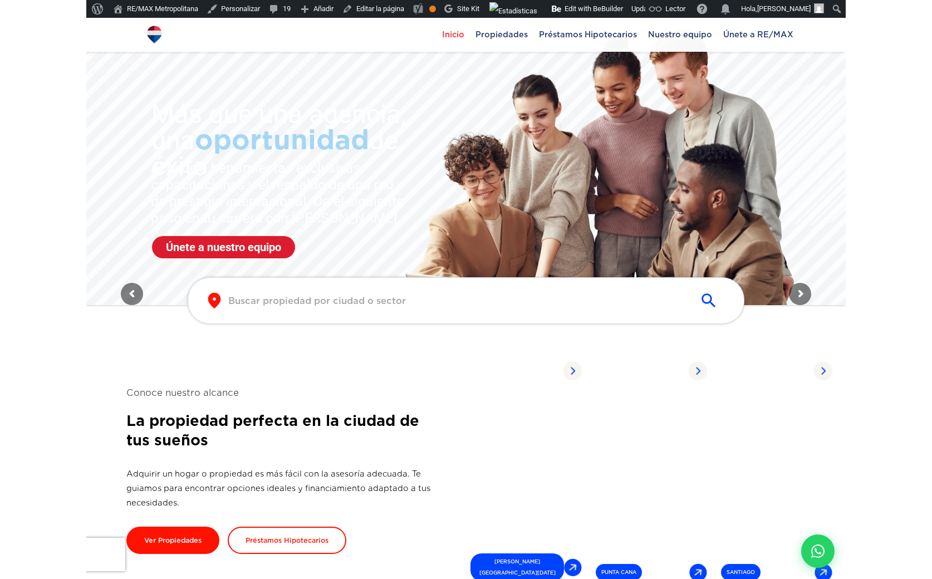
scroll to position [0, 0]
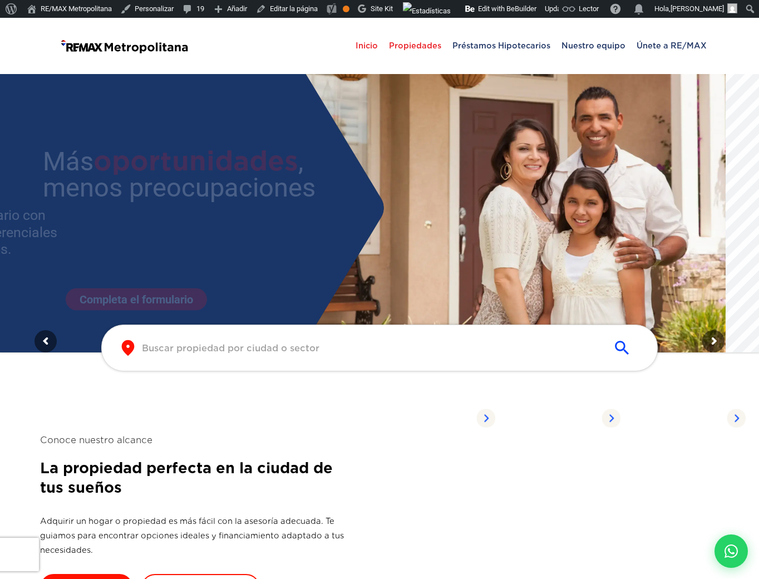
click at [408, 43] on span "Propiedades" at bounding box center [414, 45] width 63 height 33
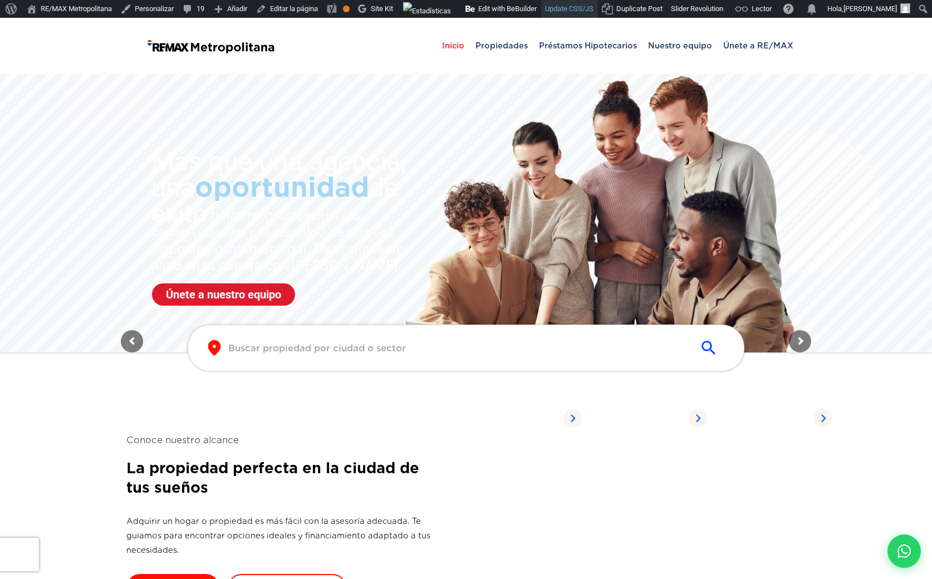
click at [573, 13] on link "Update CSS/JS" at bounding box center [569, 9] width 57 height 18
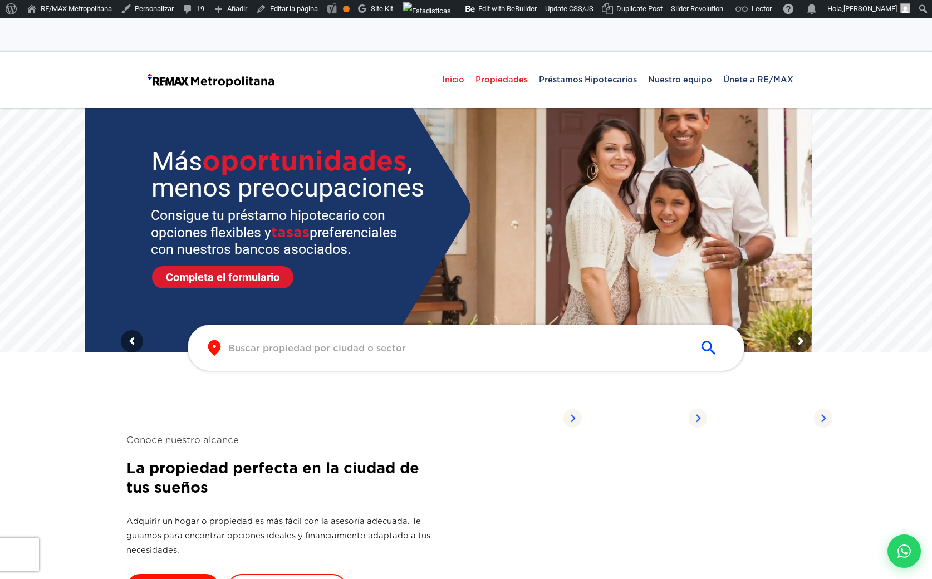
click at [502, 63] on span "Propiedades" at bounding box center [501, 79] width 63 height 33
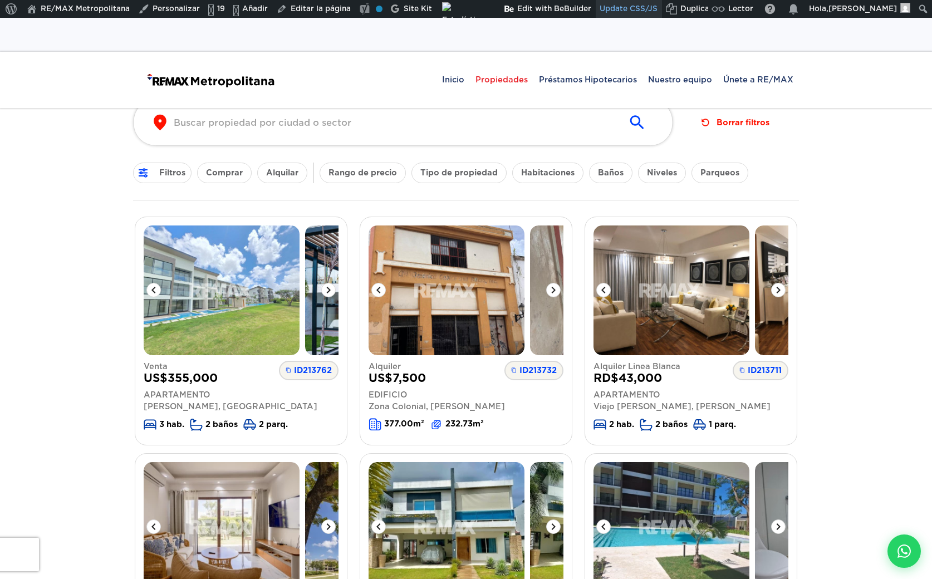
click at [615, 11] on link "Update CSS/JS" at bounding box center [628, 9] width 66 height 18
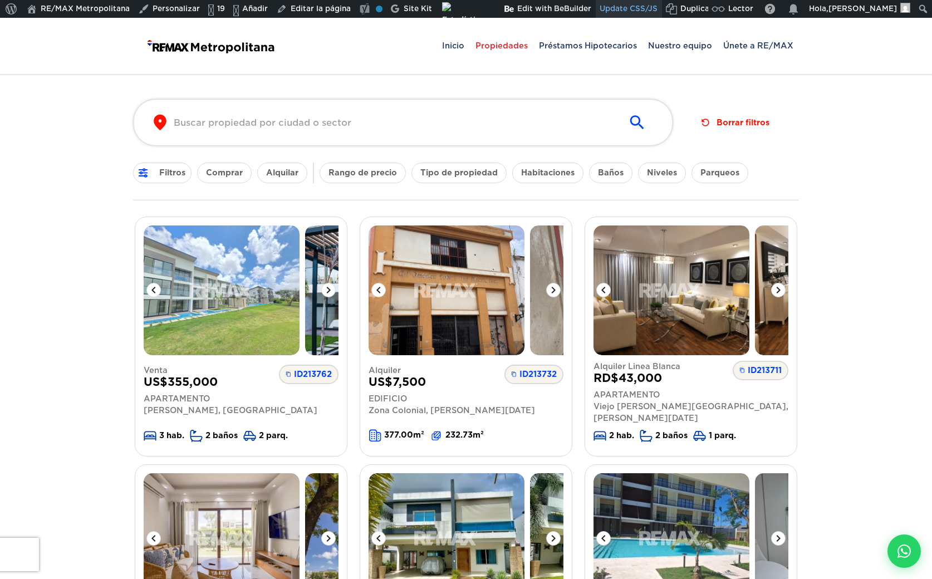
click at [615, 6] on link "Update CSS/JS" at bounding box center [628, 9] width 66 height 18
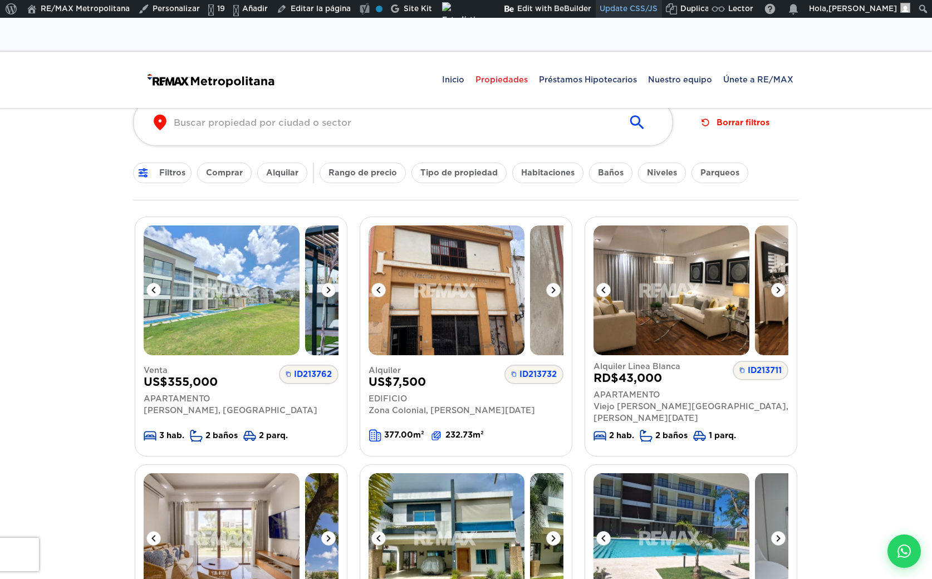
click at [626, 9] on link "Update CSS/JS" at bounding box center [628, 9] width 66 height 18
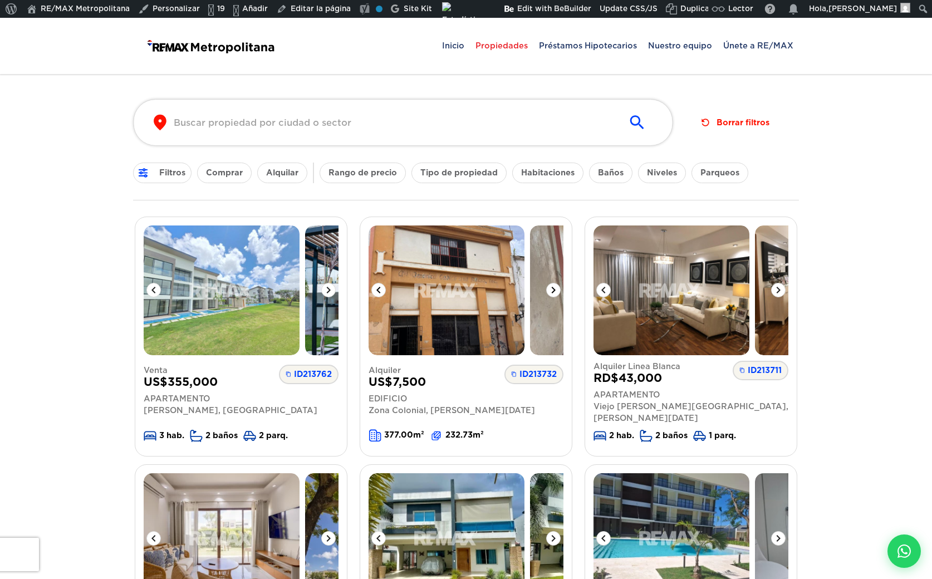
click at [555, 284] on icon at bounding box center [553, 289] width 13 height 13
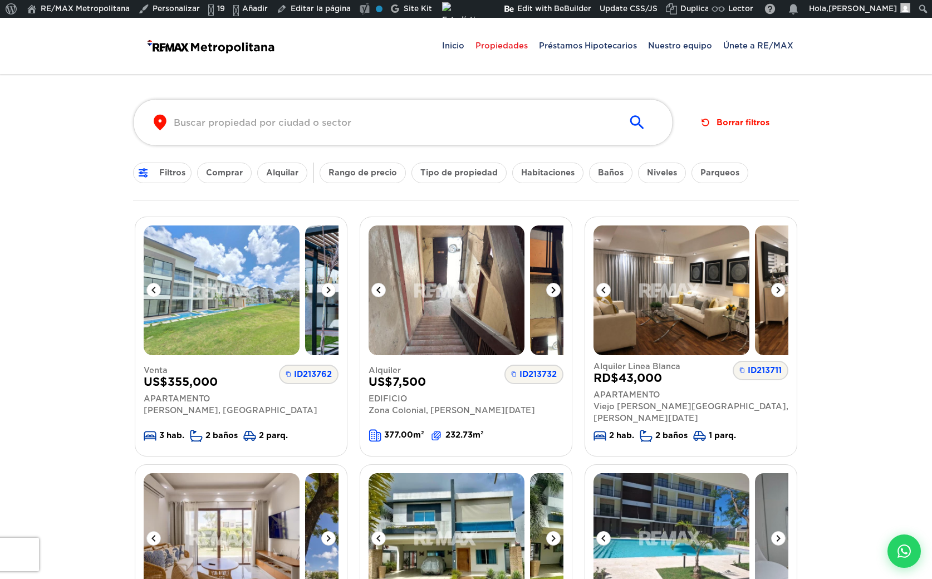
click at [555, 284] on icon at bounding box center [553, 289] width 13 height 13
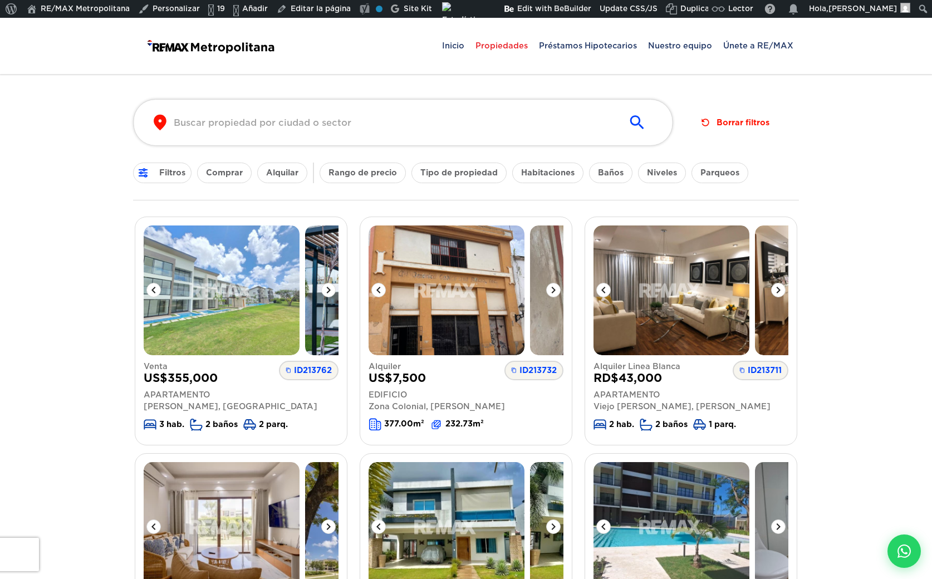
click at [219, 178] on button "Comprar" at bounding box center [224, 173] width 55 height 21
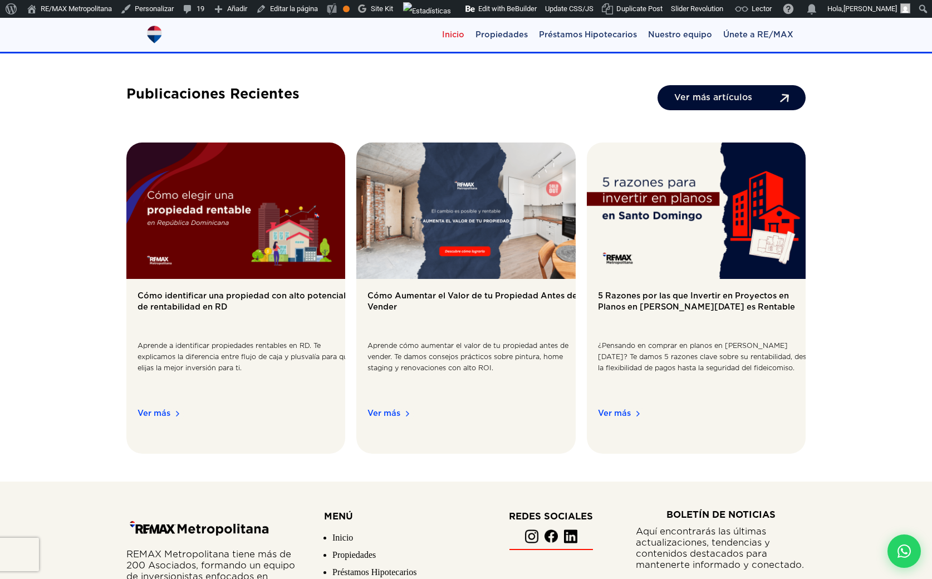
scroll to position [1754, 0]
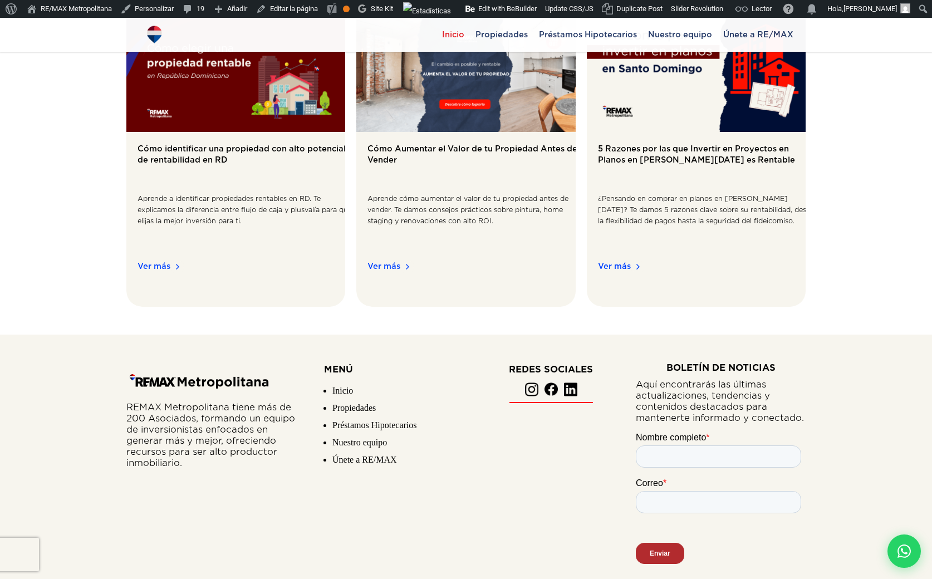
click at [117, 334] on div at bounding box center [466, 457] width 932 height 247
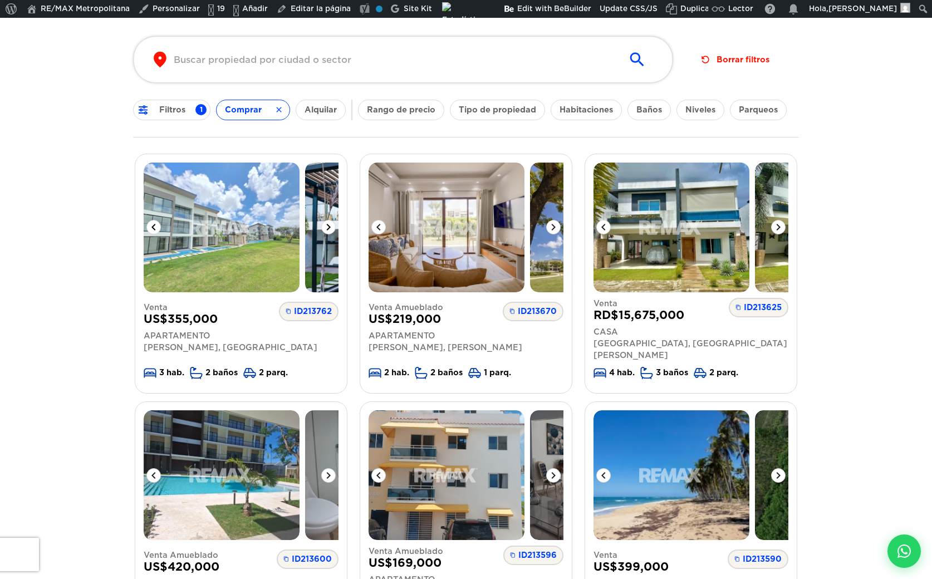
scroll to position [99, 0]
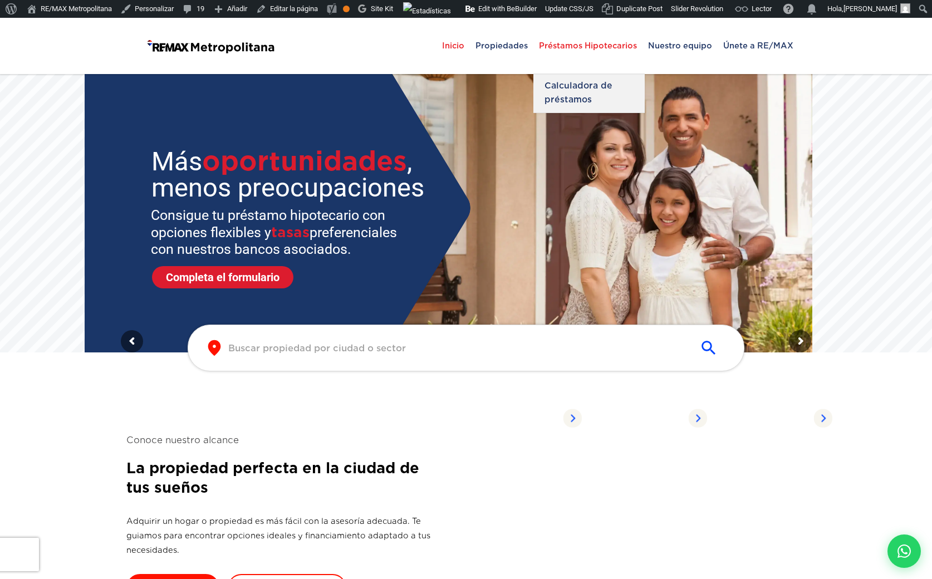
click at [554, 42] on span "Préstamos Hipotecarios" at bounding box center [587, 45] width 109 height 33
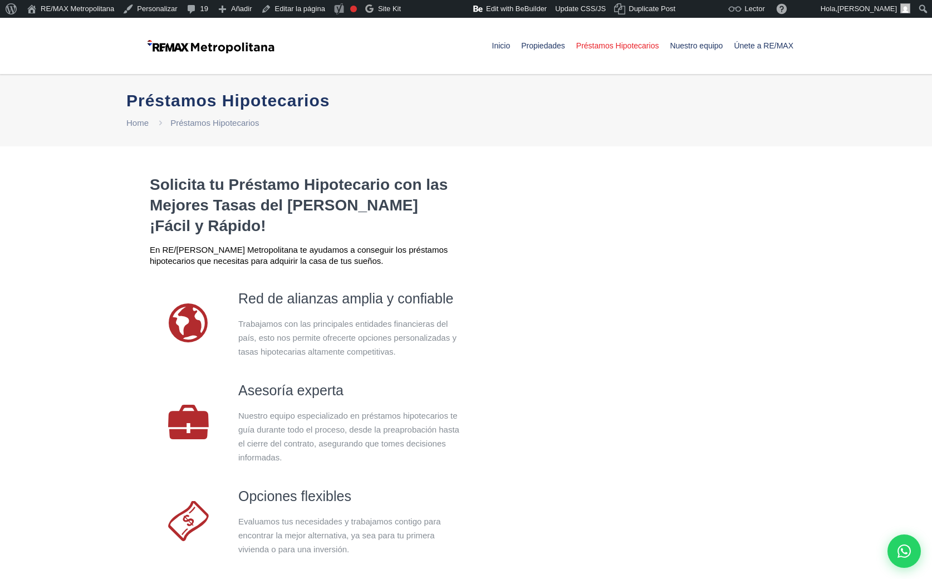
select select "DO"
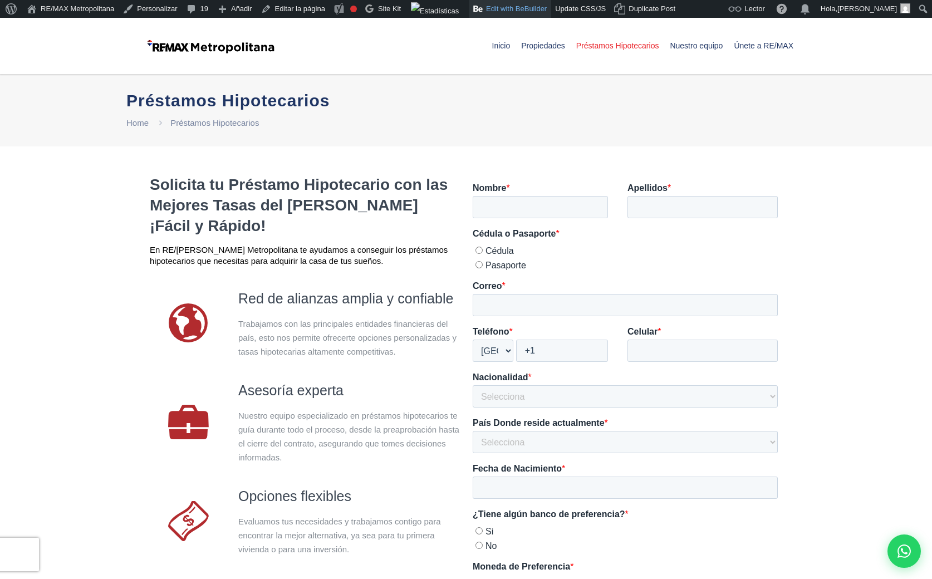
click at [506, 11] on link "Edit with BeBuilder" at bounding box center [510, 9] width 82 height 18
